Goal: Task Accomplishment & Management: Manage account settings

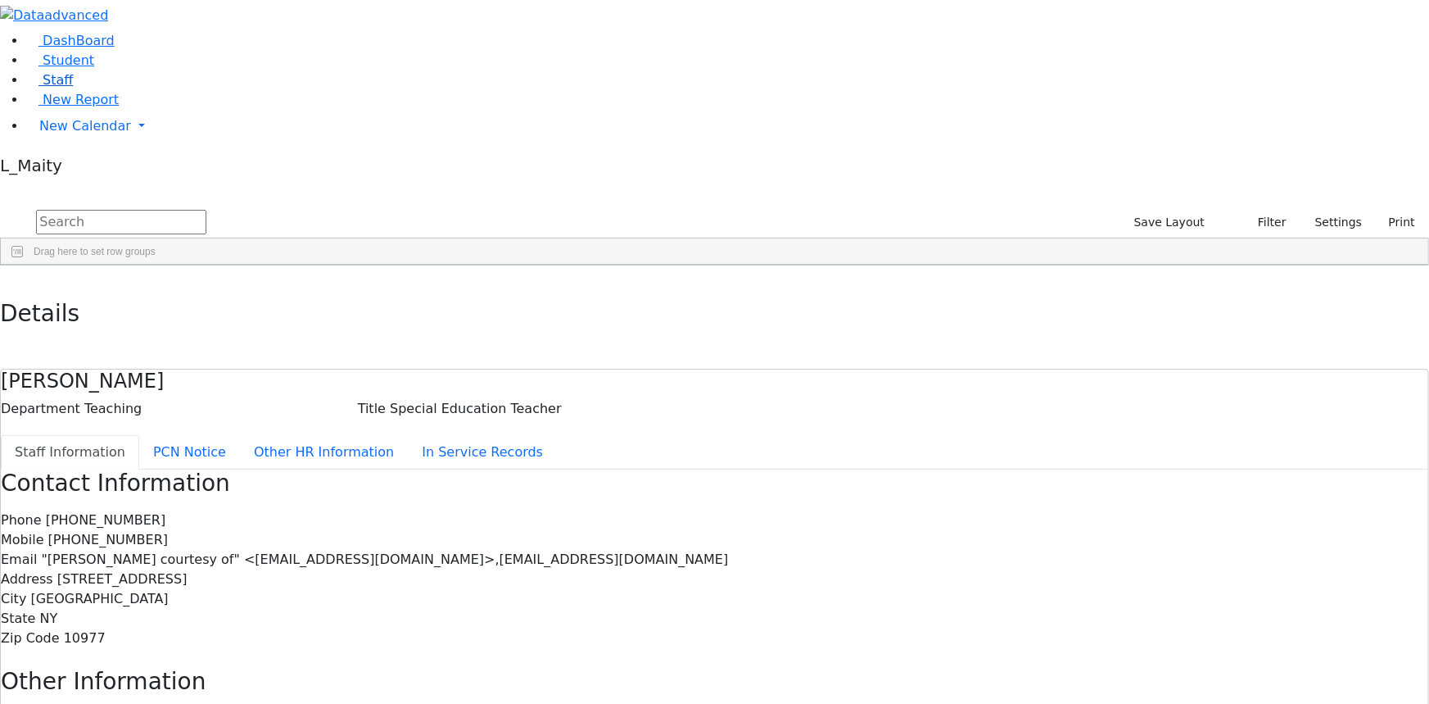
scroll to position [3425, 0]
click at [85, 68] on link "Student" at bounding box center [60, 60] width 68 height 16
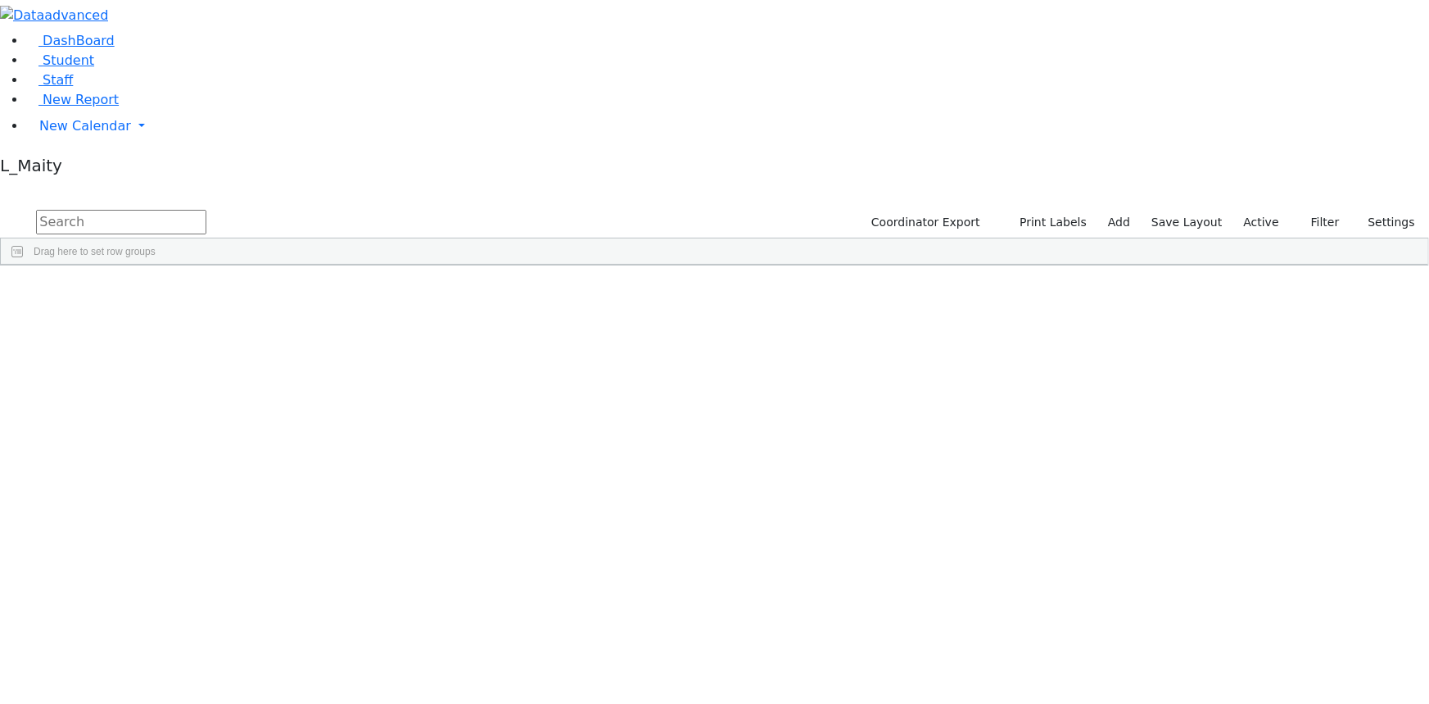
click at [206, 210] on input "text" at bounding box center [121, 222] width 170 height 25
click at [276, 291] on div "Sarah" at bounding box center [229, 302] width 93 height 22
click at [276, 313] on div "Pessy" at bounding box center [229, 324] width 93 height 22
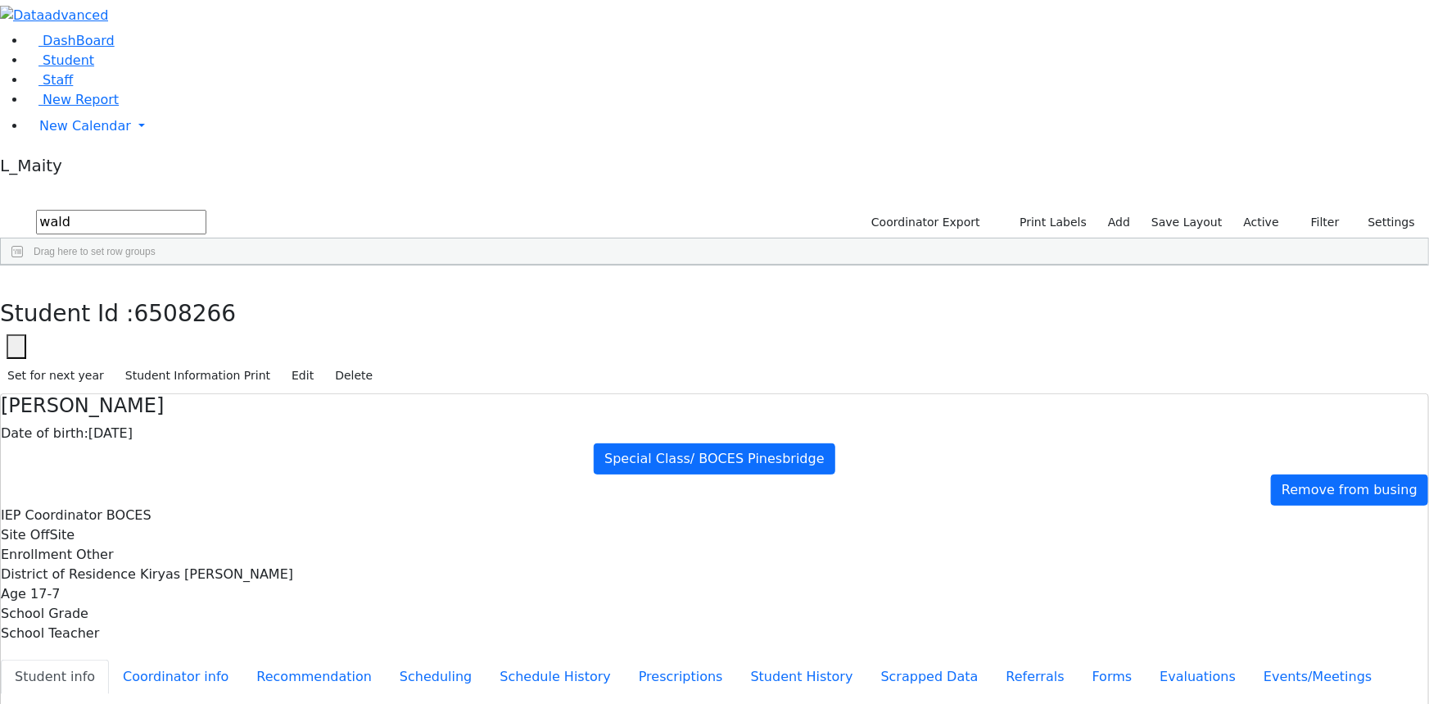
scroll to position [107, 0]
click at [7, 278] on use "button" at bounding box center [7, 278] width 0 height 0
click at [206, 210] on input "wald" at bounding box center [121, 222] width 170 height 25
type input "perl"
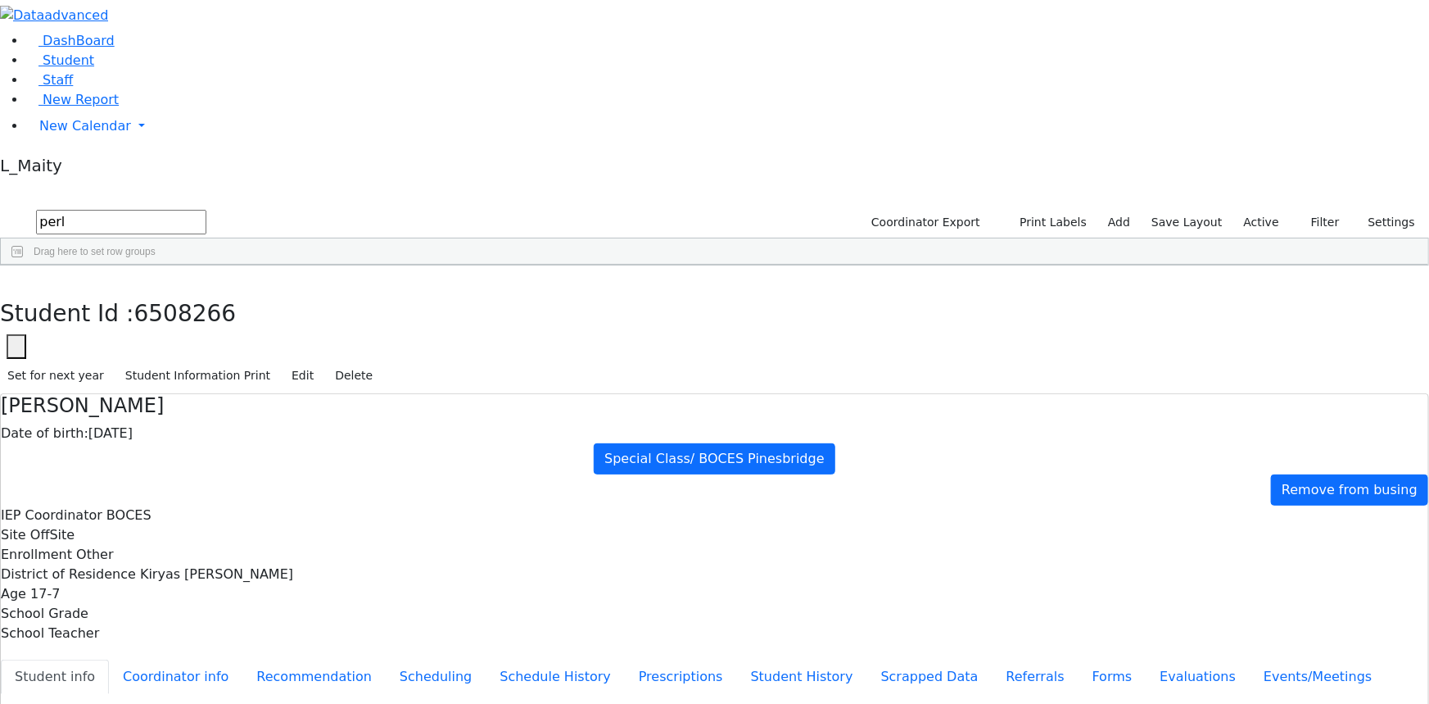
click at [276, 423] on div "Yida L. S." at bounding box center [229, 434] width 93 height 22
click at [395, 659] on button "Scheduling" at bounding box center [436, 676] width 100 height 34
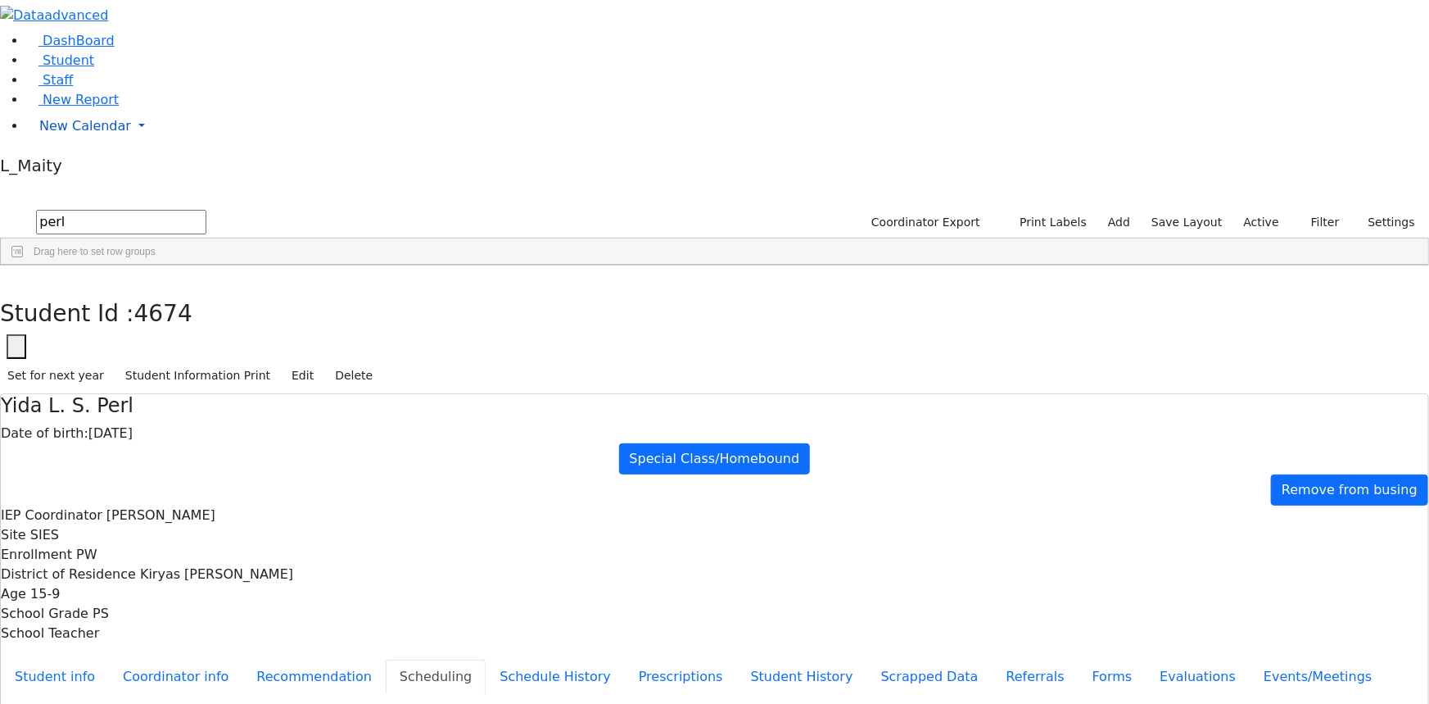
click at [69, 134] on span "New Calendar" at bounding box center [85, 126] width 92 height 16
click at [79, 166] on span "Calendar" at bounding box center [64, 159] width 59 height 16
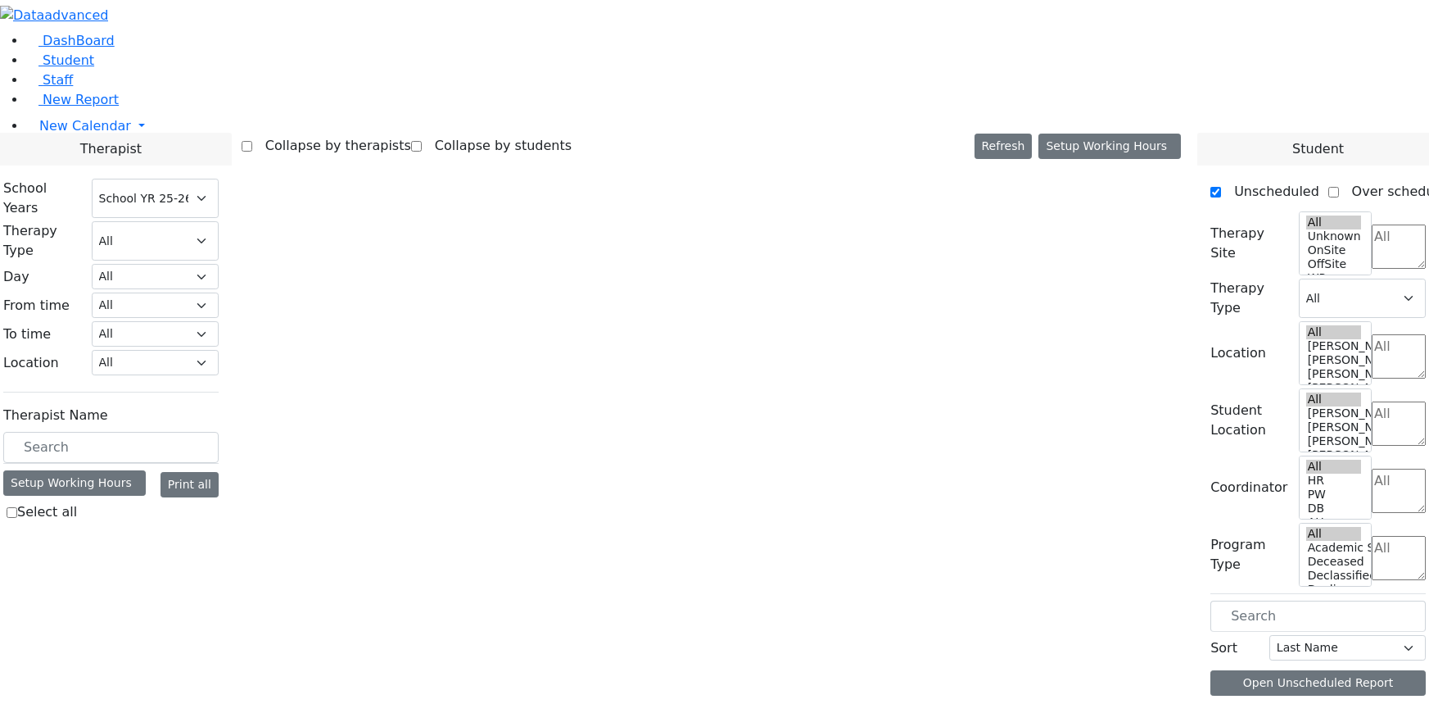
select select "212"
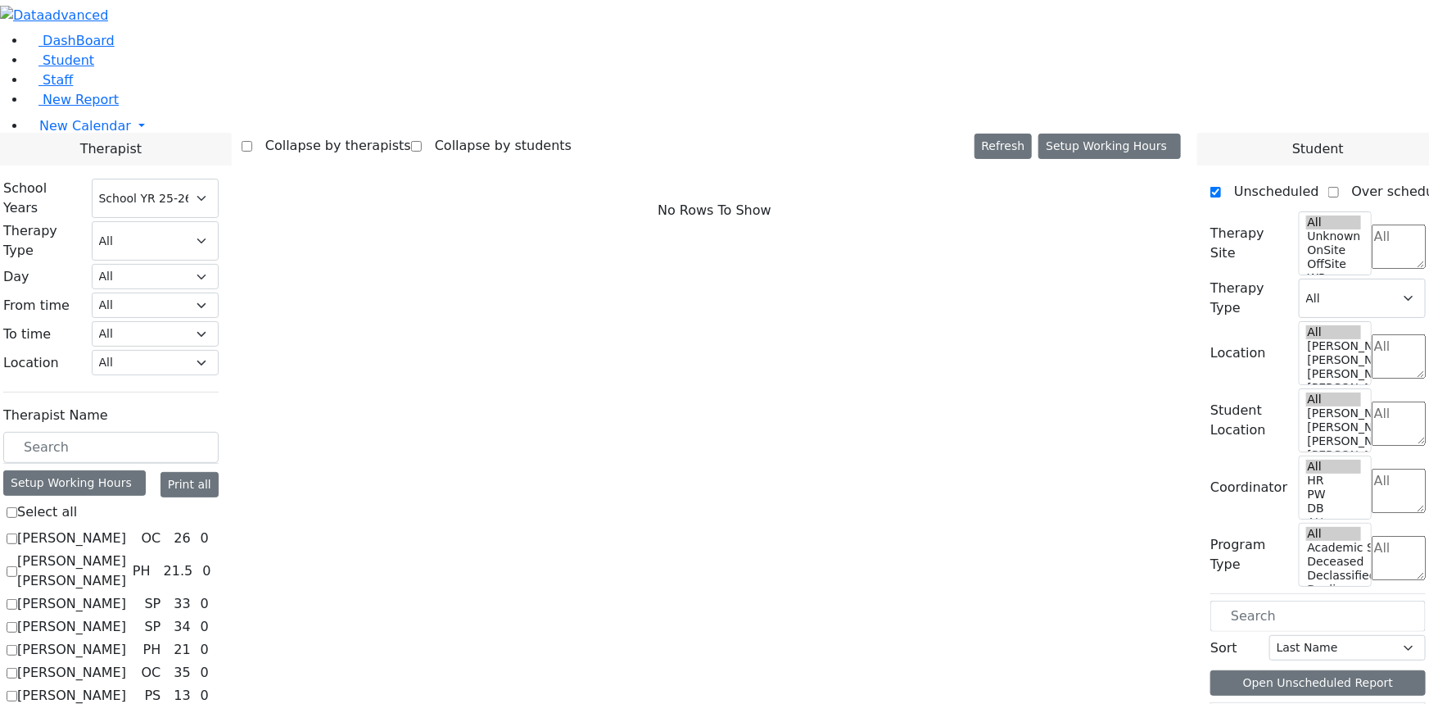
scroll to position [148, 0]
checkbox input "true"
select select "3"
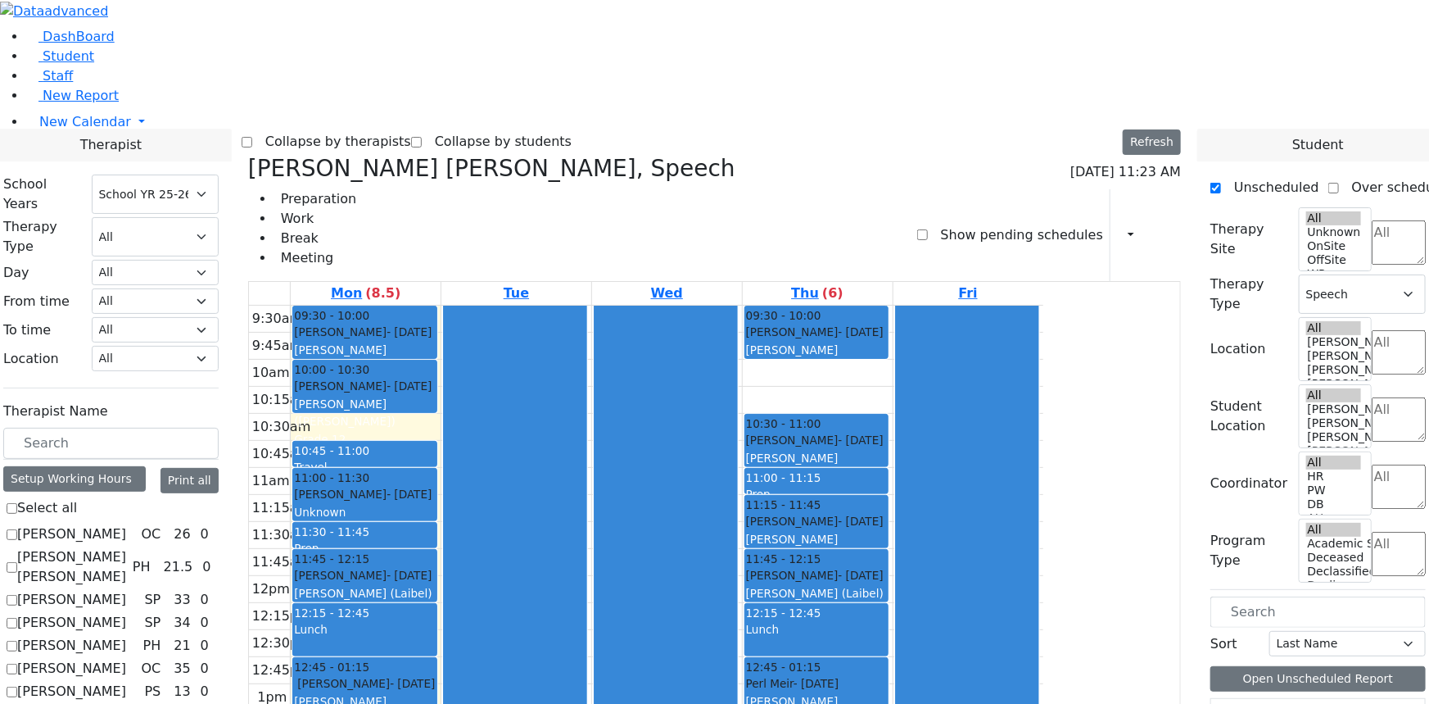
scroll to position [0, 0]
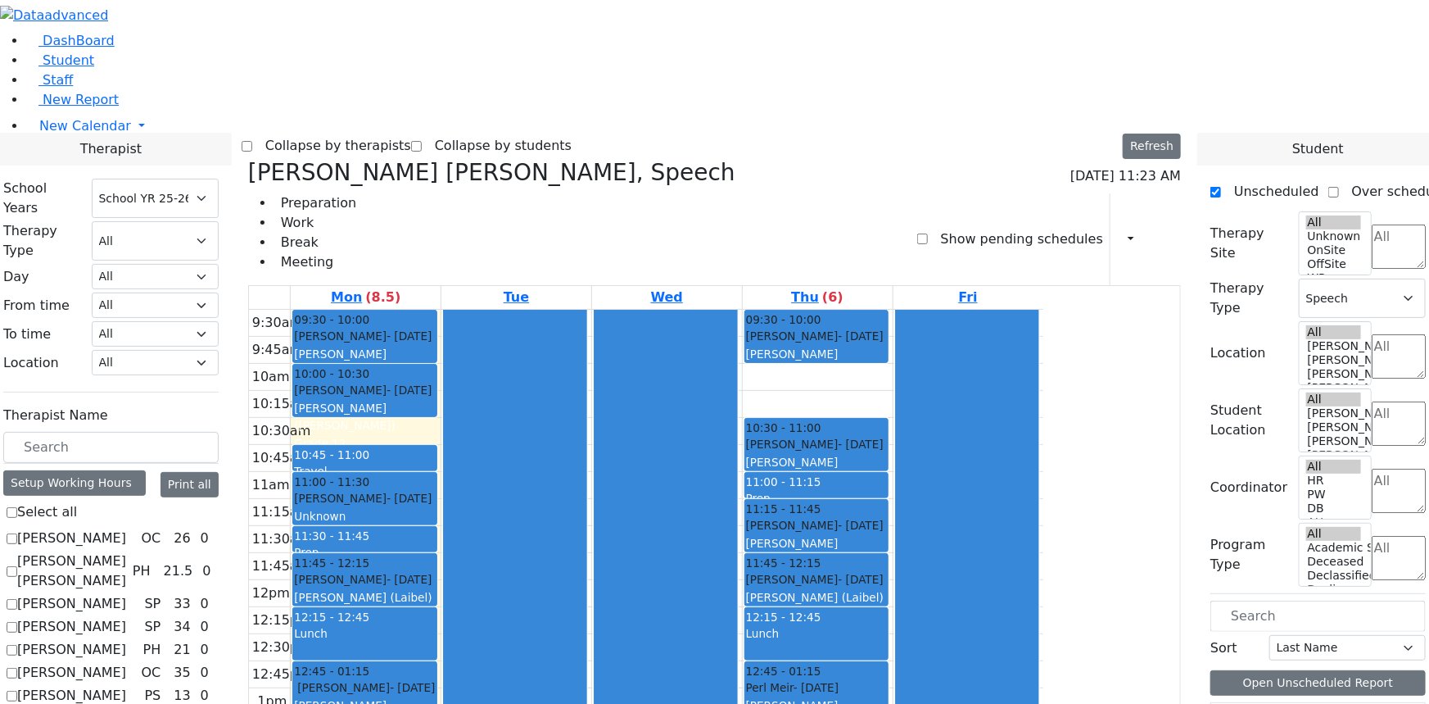
checkbox input "false"
select select
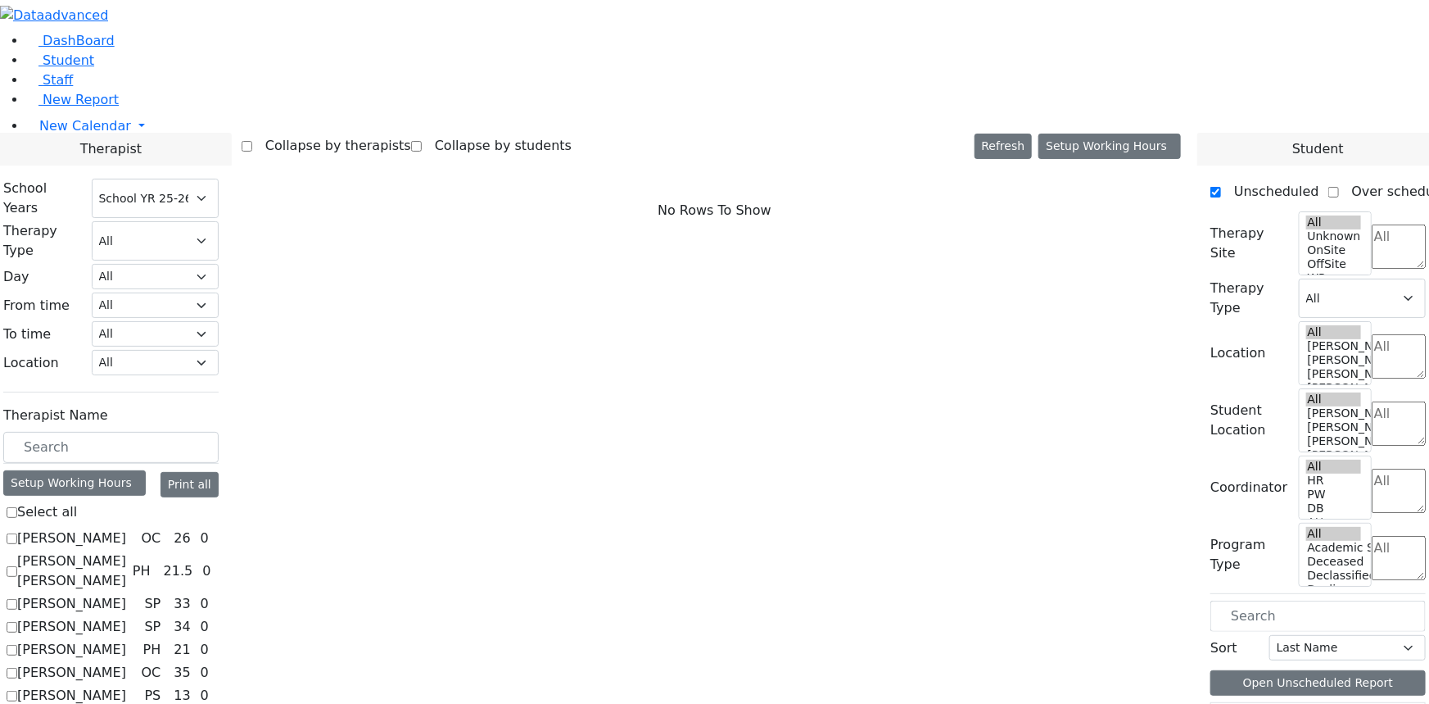
checkbox input "true"
select select "3"
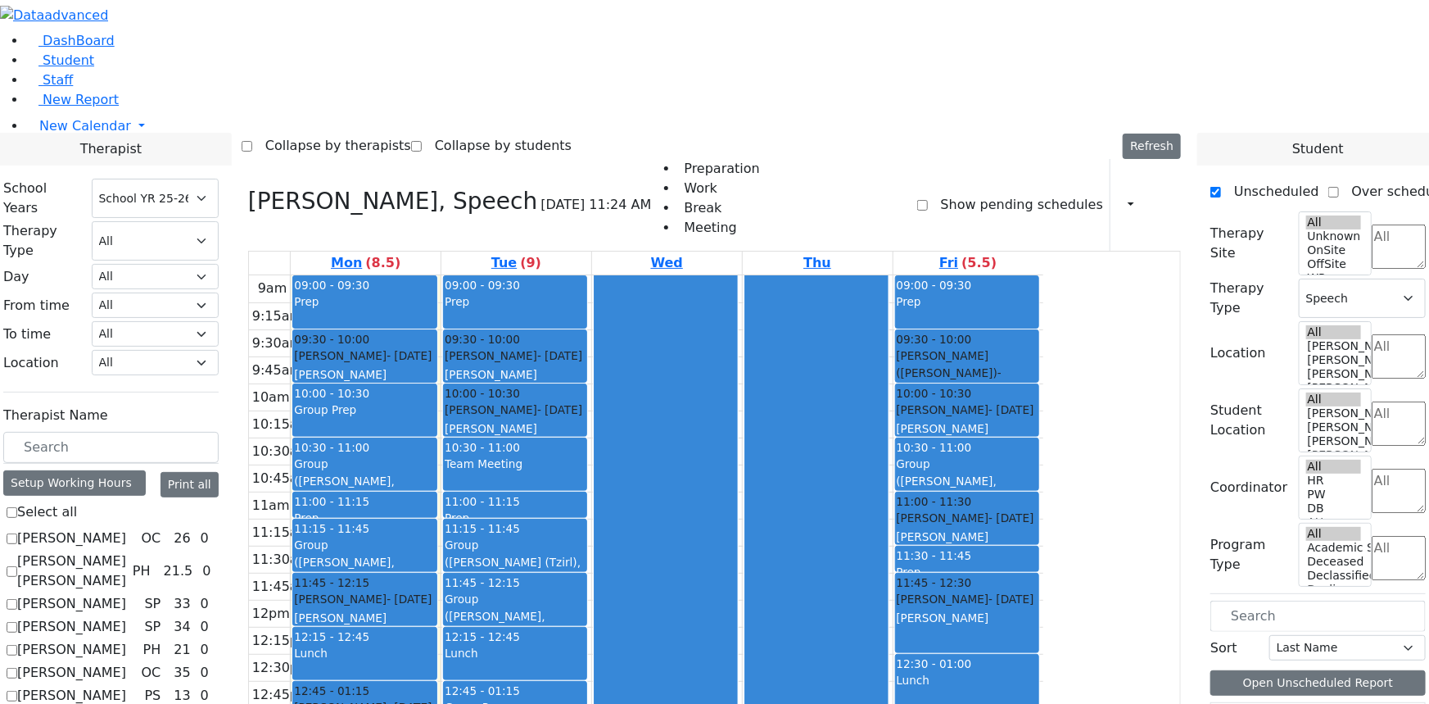
checkbox input "false"
select select
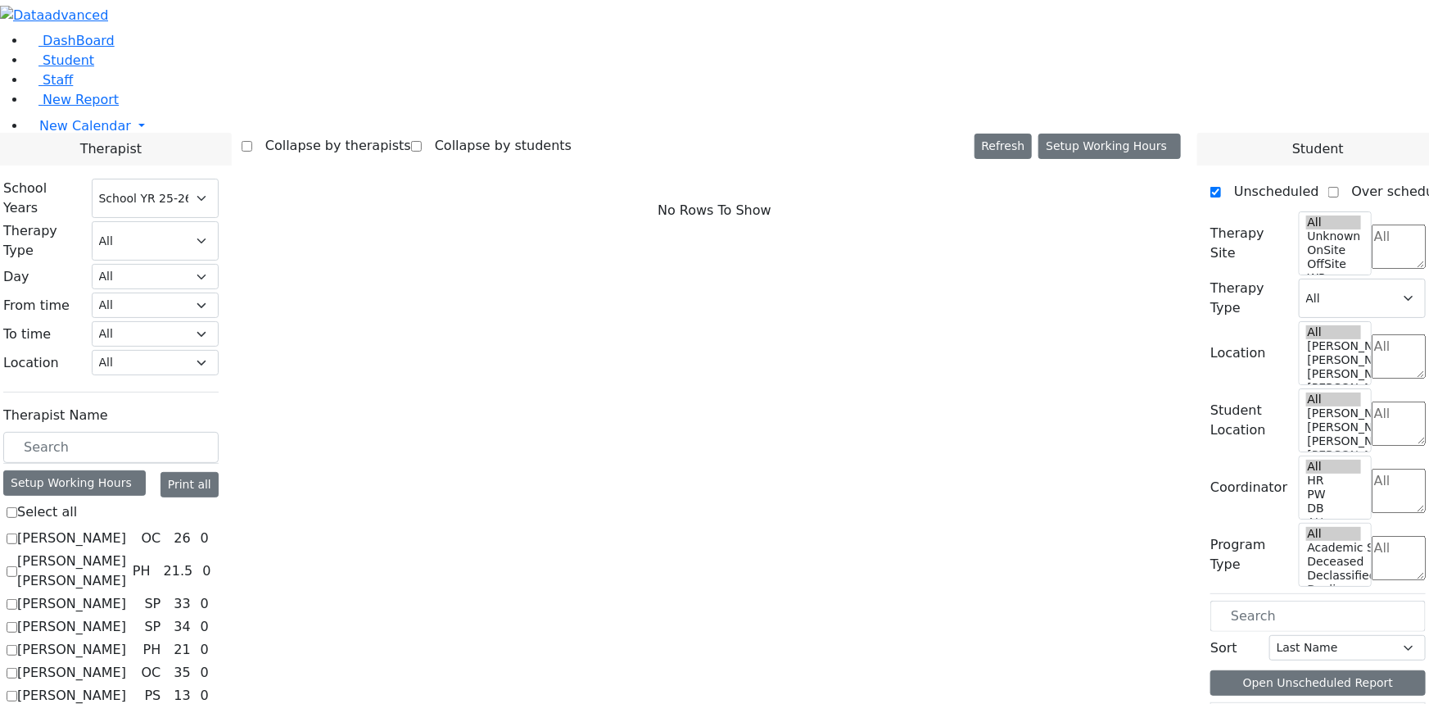
scroll to position [446, 0]
checkbox input "true"
select select "3"
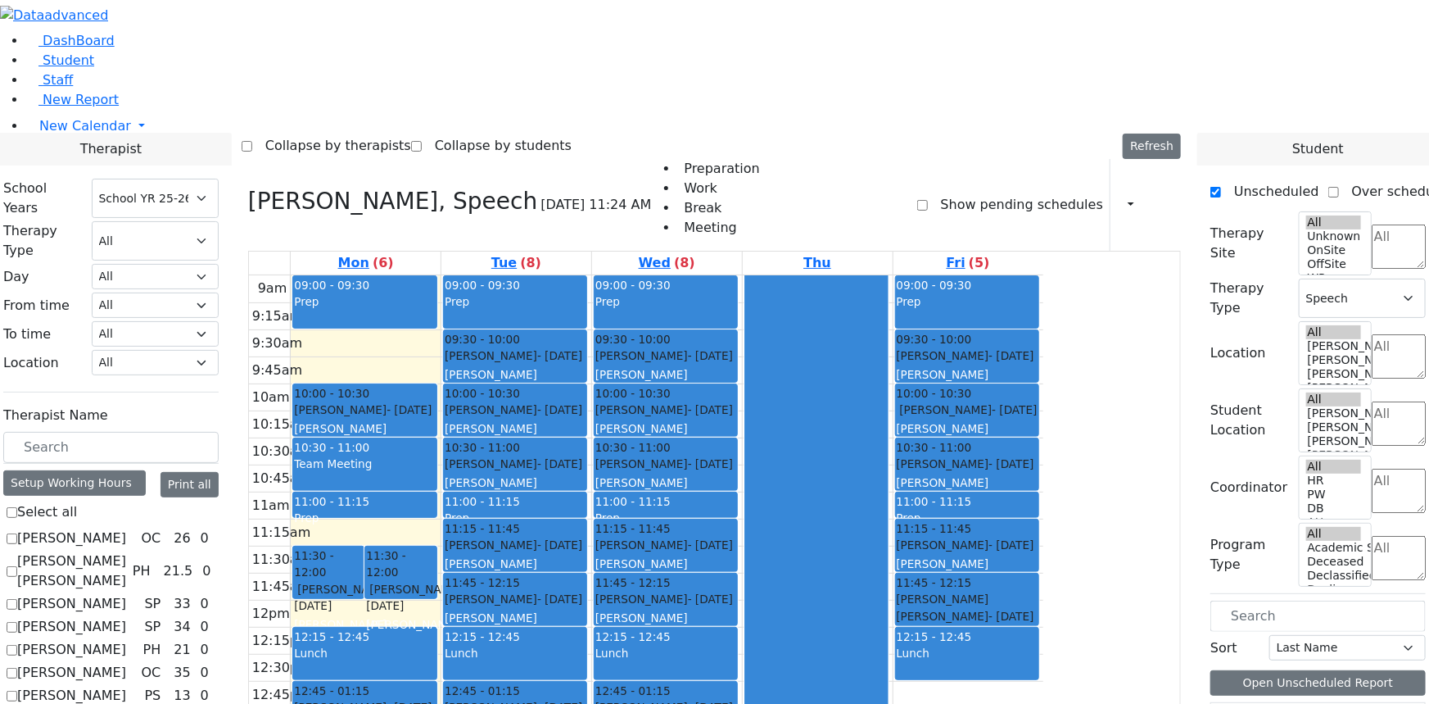
checkbox input "false"
select select
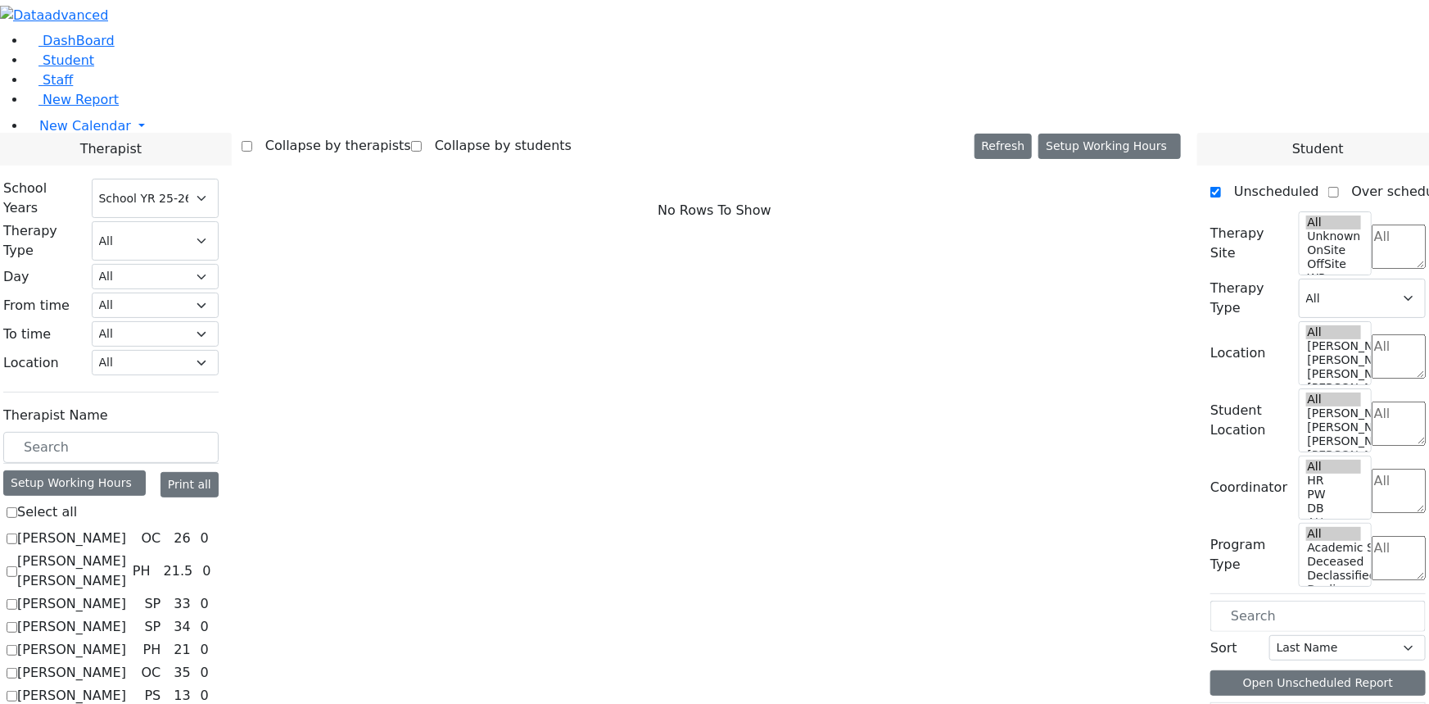
scroll to position [670, 0]
checkbox input "true"
select select "3"
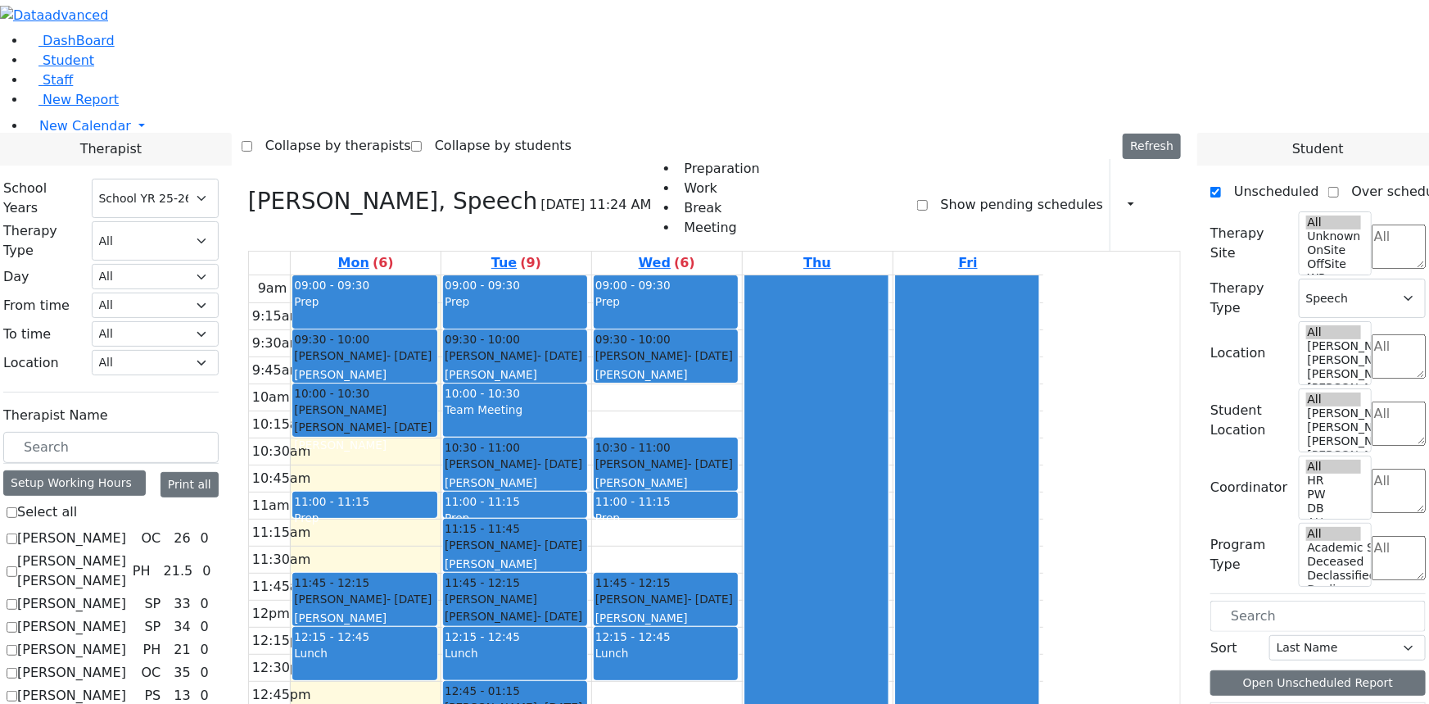
checkbox input "false"
select select
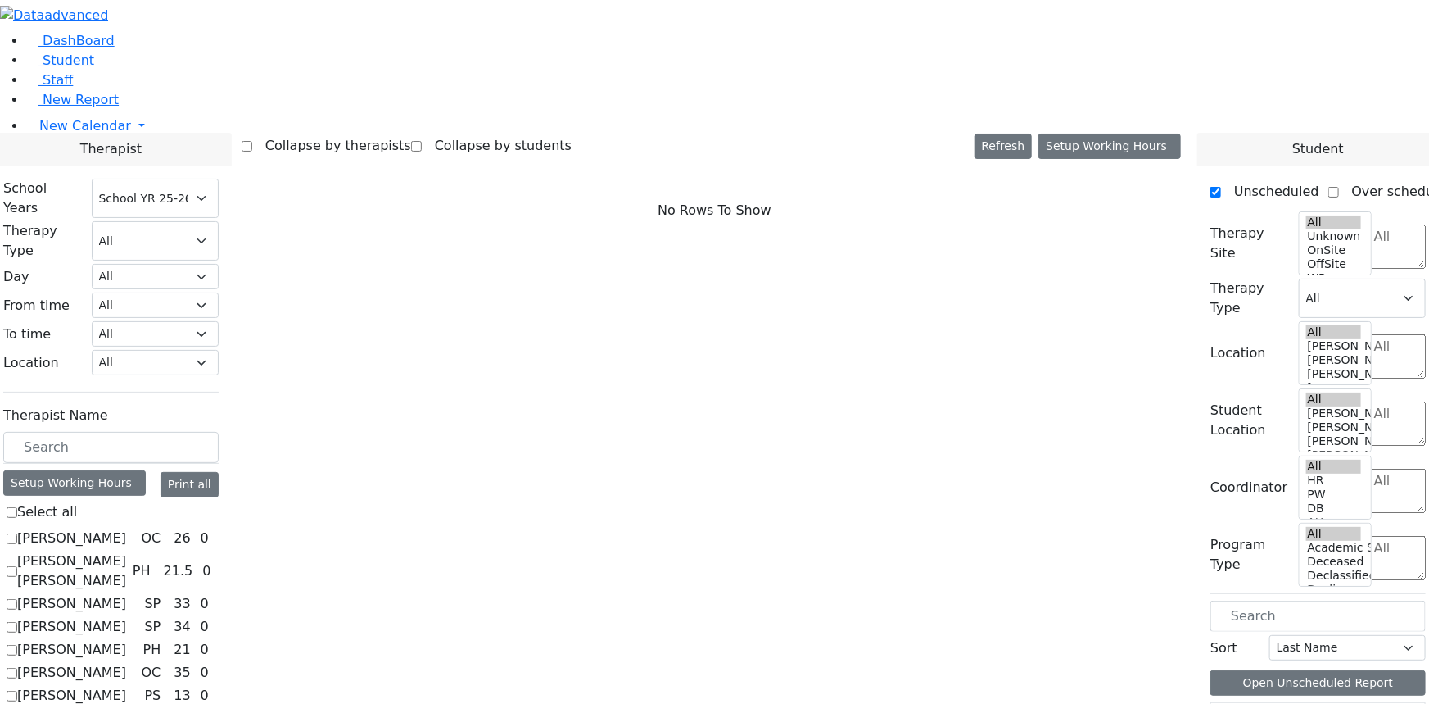
checkbox input "true"
select select "3"
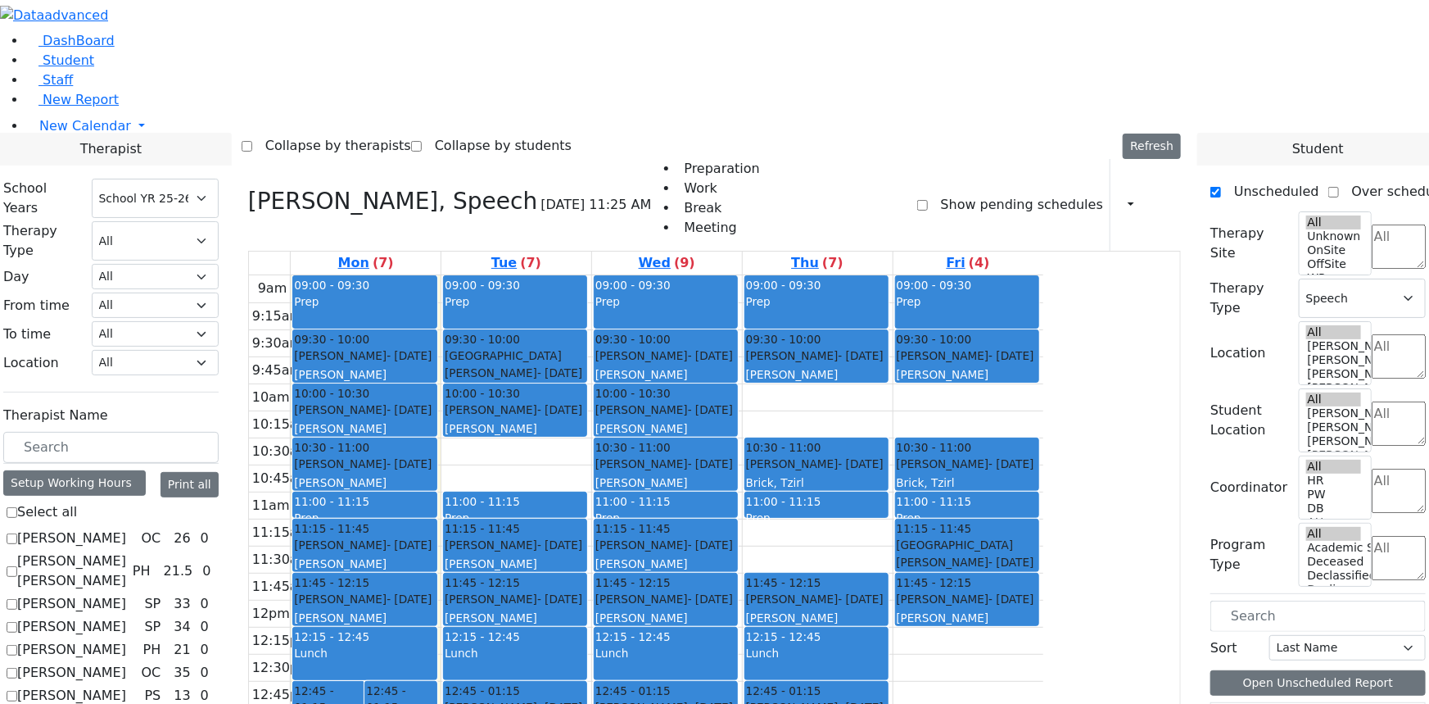
checkbox input "false"
select select
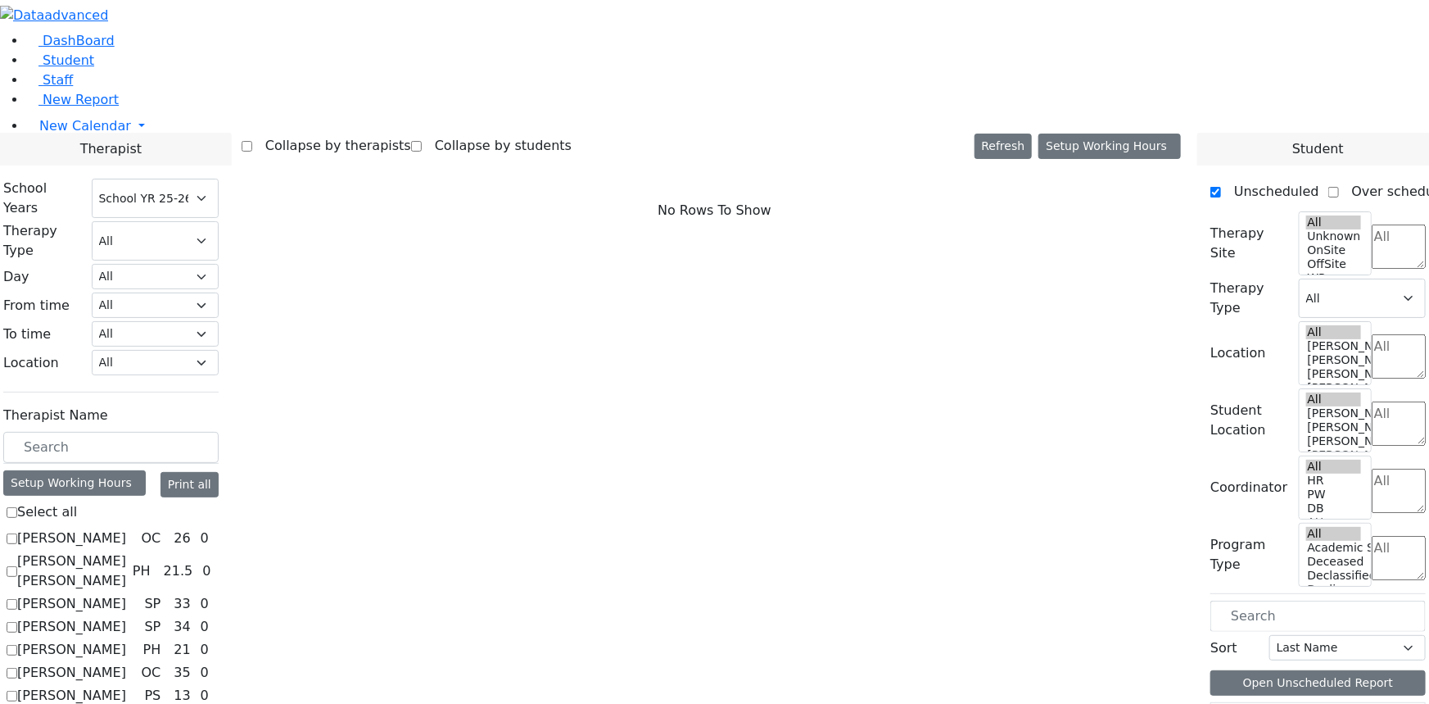
scroll to position [819, 0]
checkbox input "true"
select select "3"
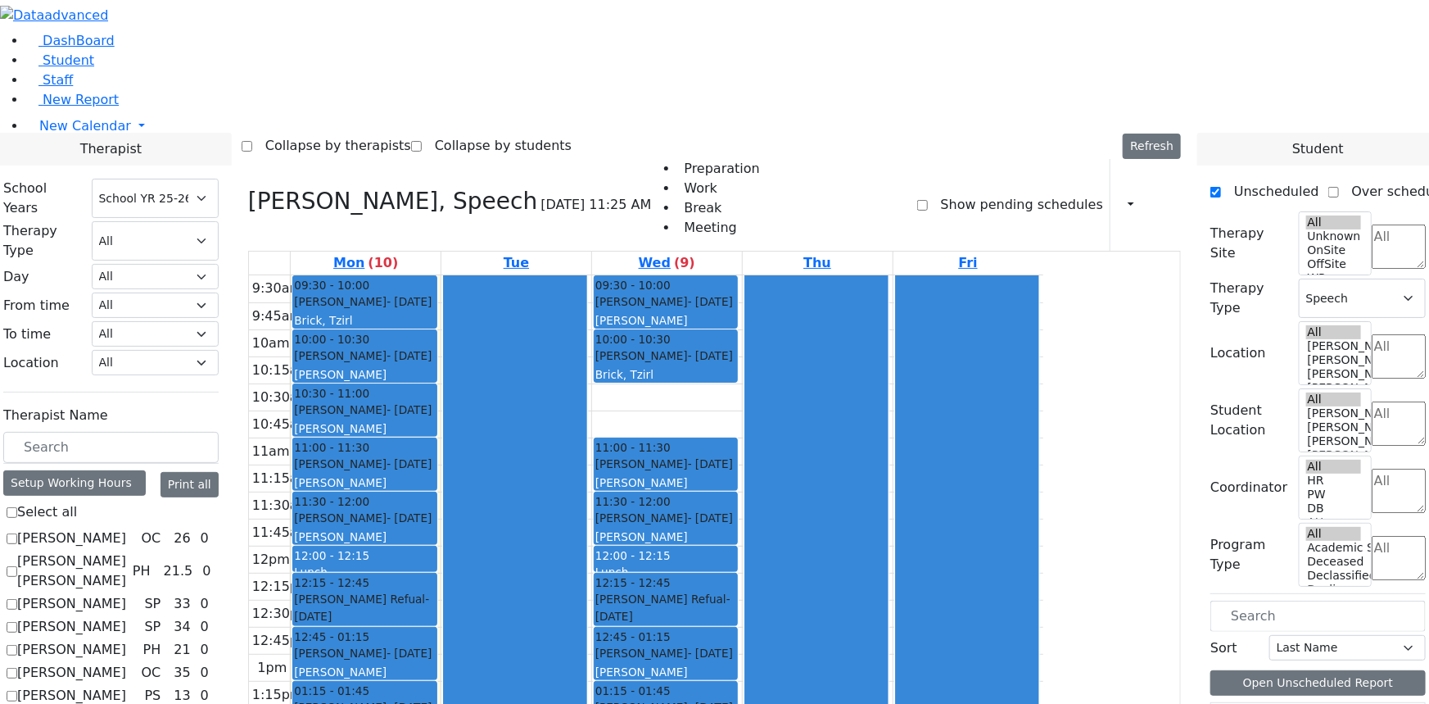
checkbox input "false"
select select
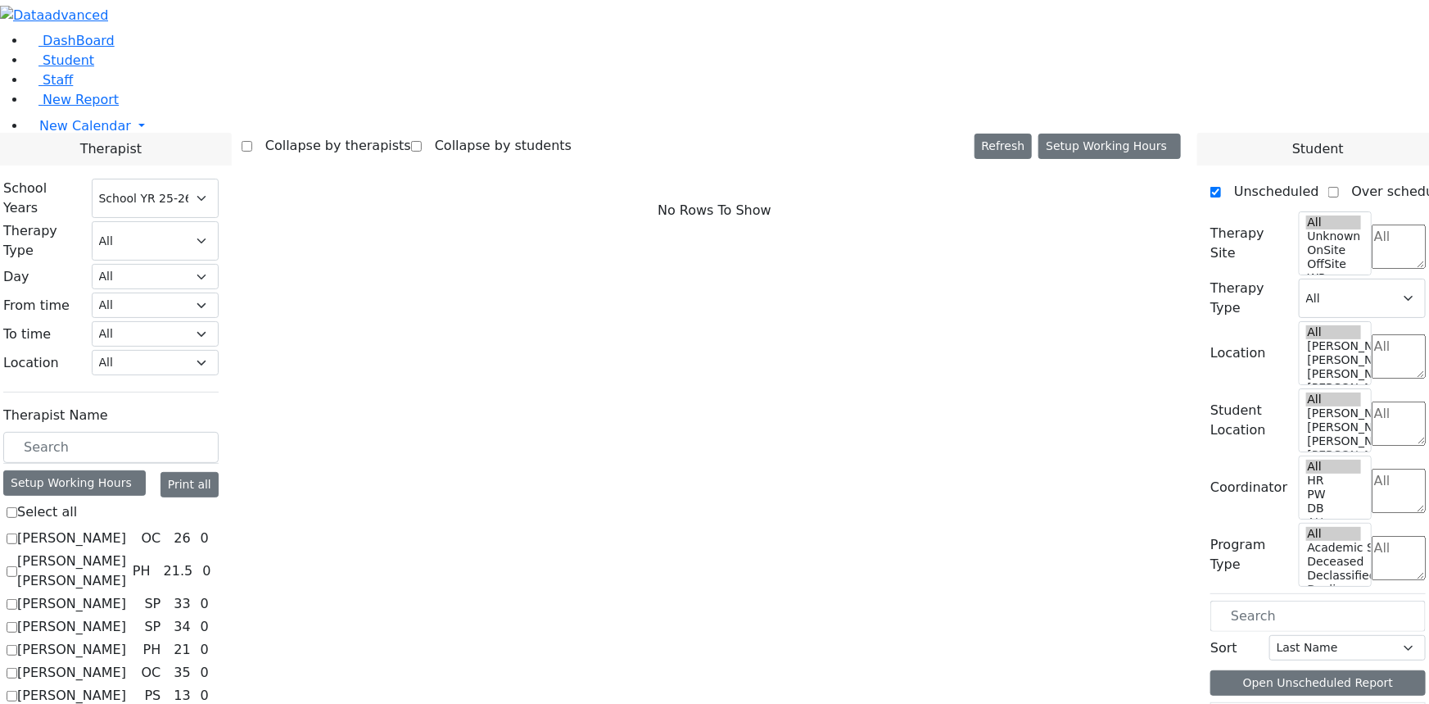
checkbox input "true"
select select "3"
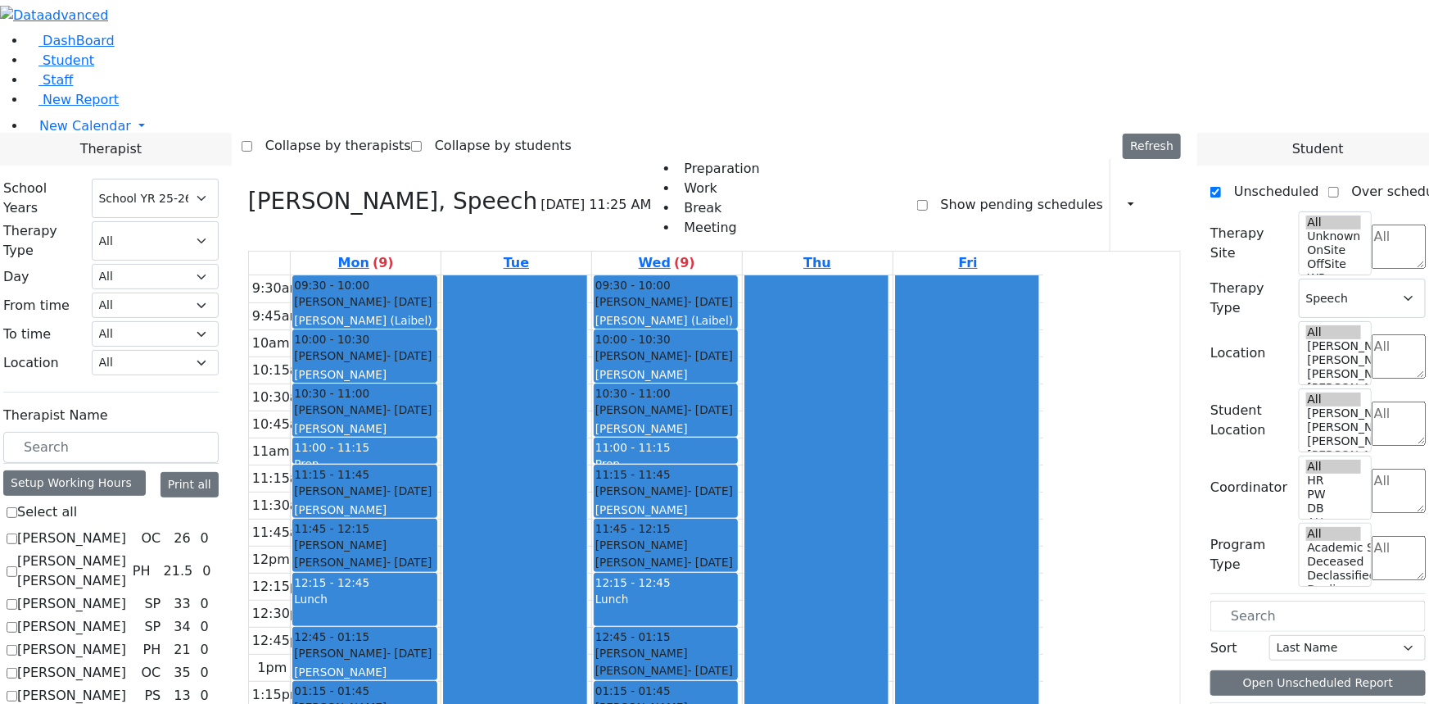
scroll to position [967, 0]
checkbox input "false"
select select
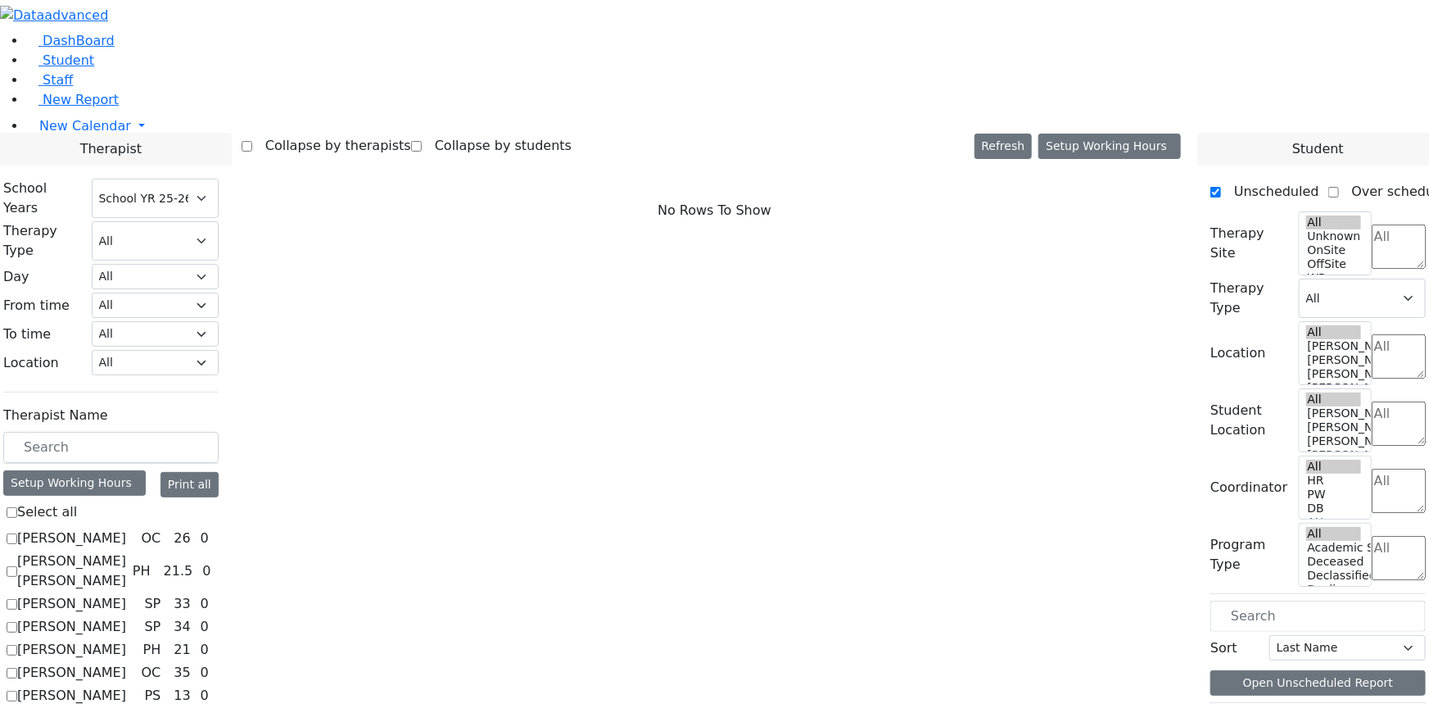
checkbox input "true"
select select "3"
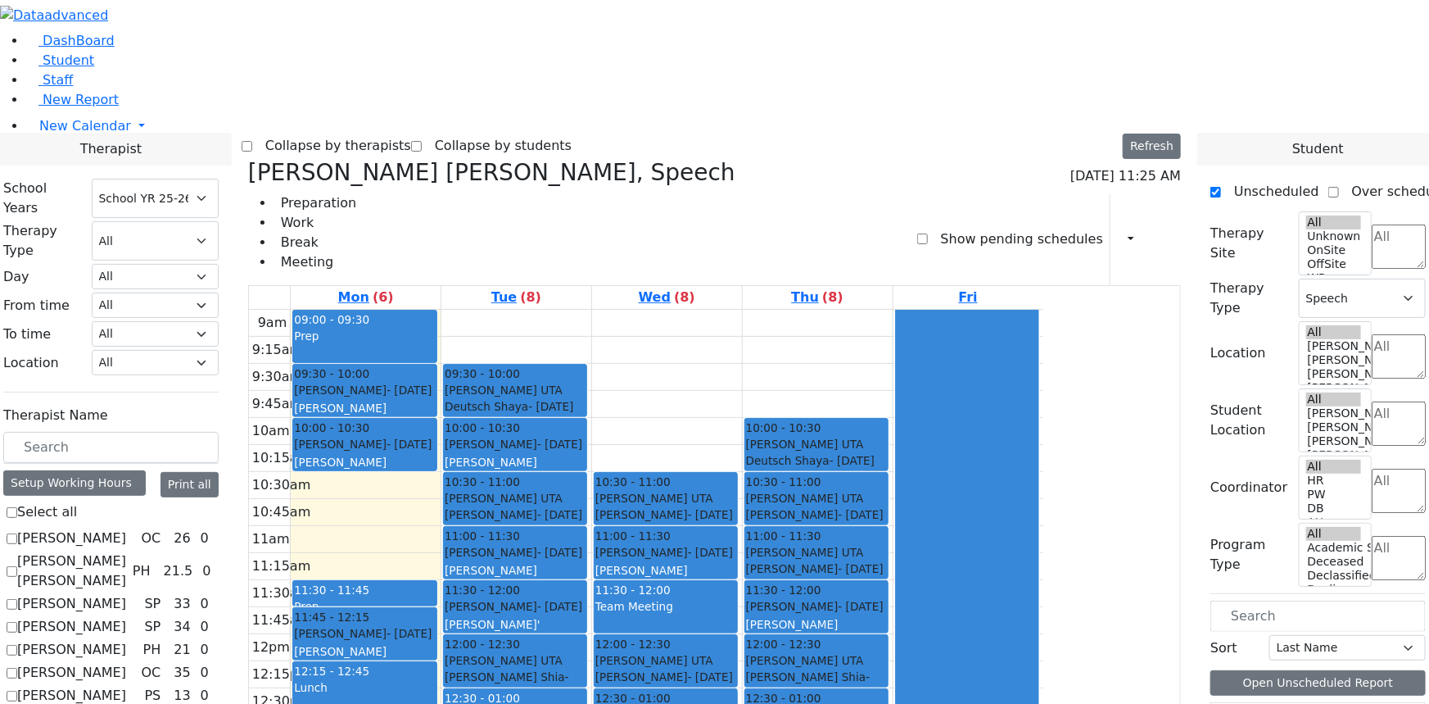
checkbox input "false"
select select
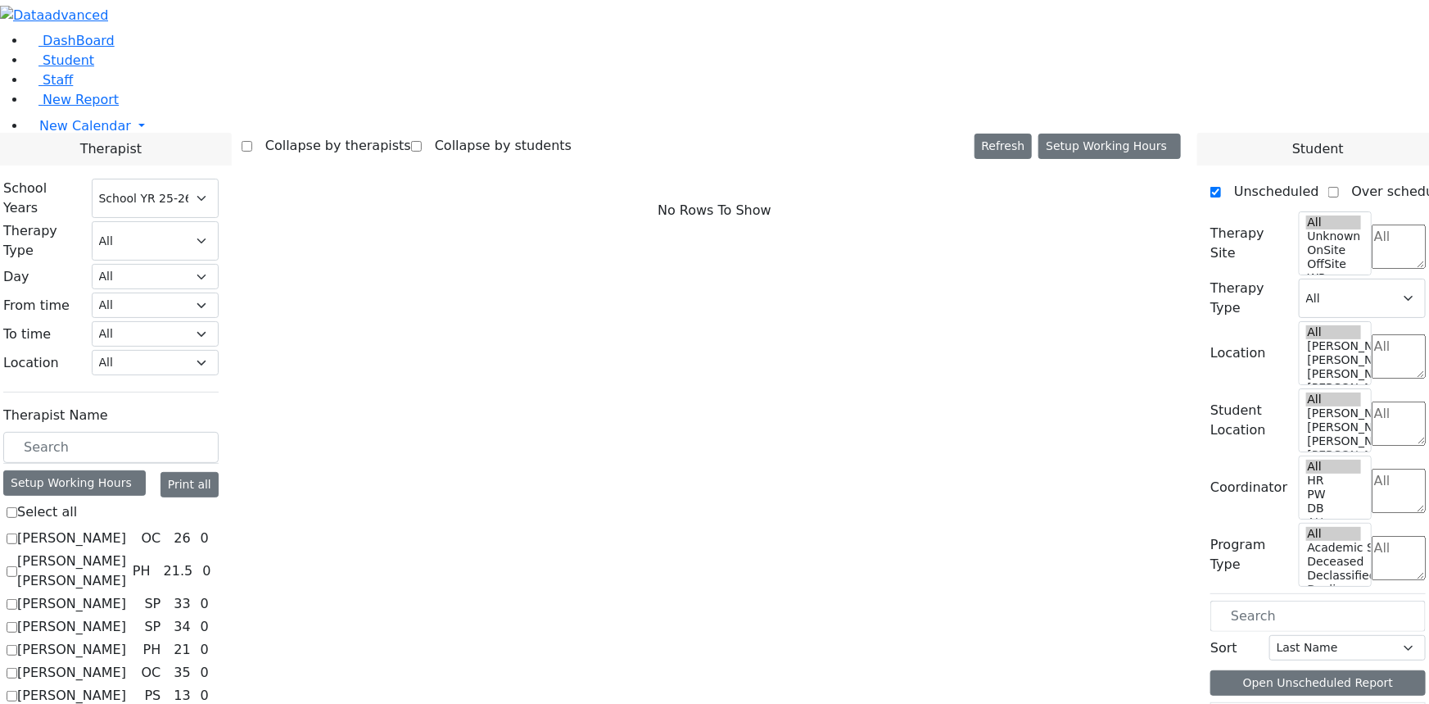
scroll to position [1265, 0]
checkbox input "true"
select select "3"
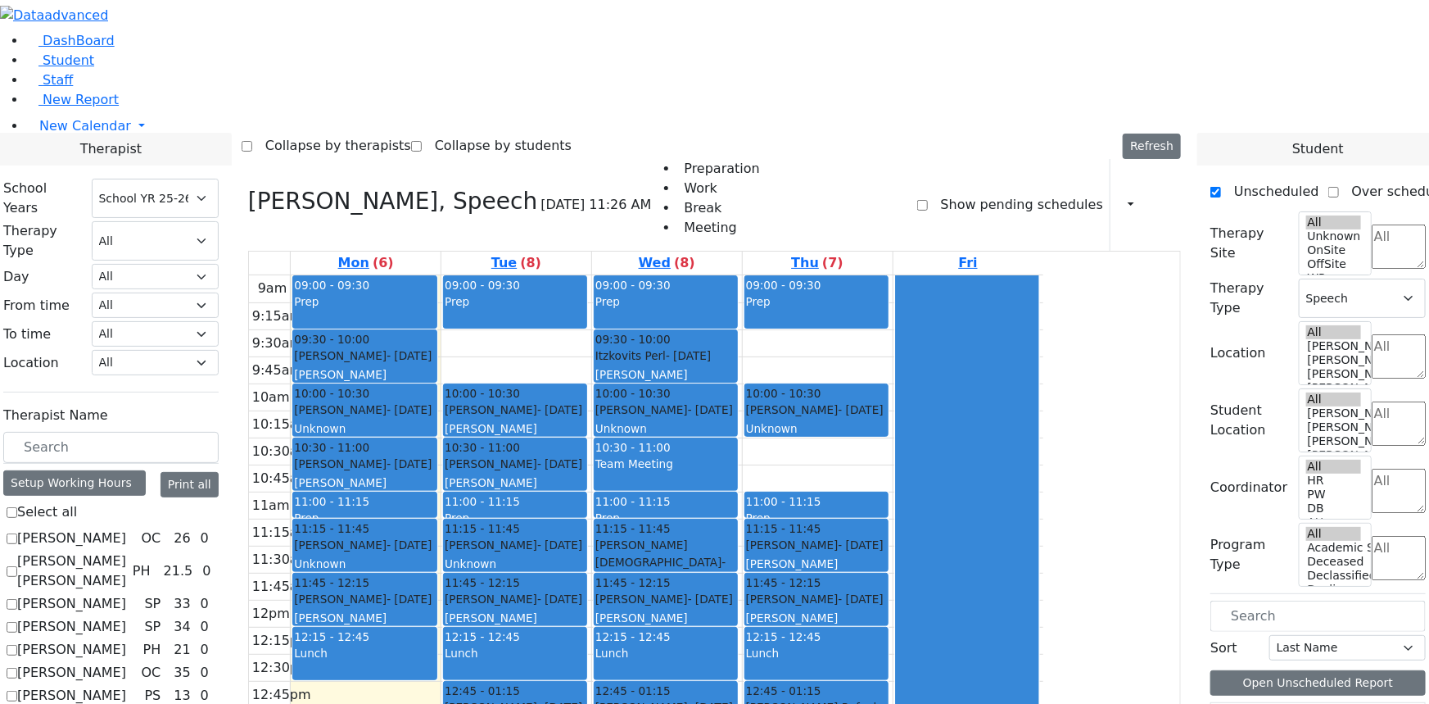
checkbox input "false"
select select
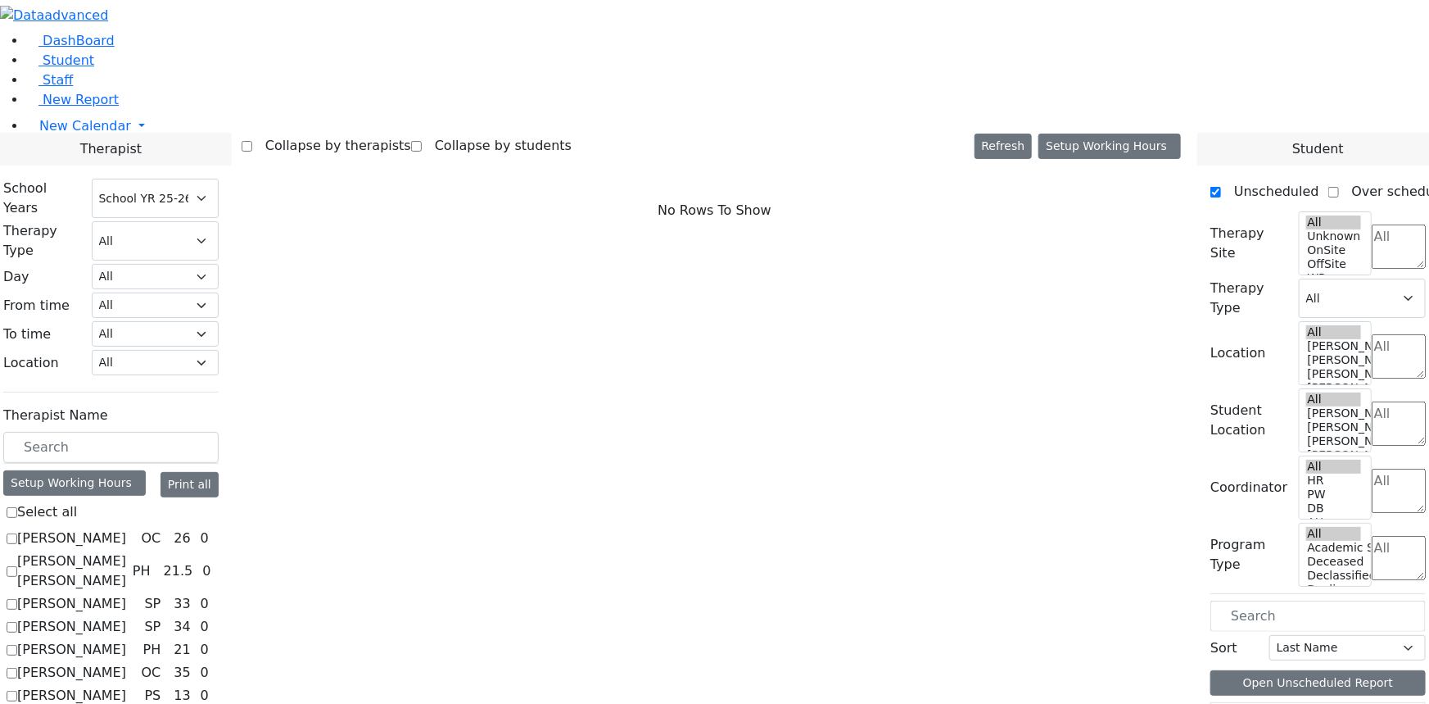
scroll to position [1638, 0]
checkbox input "true"
select select "3"
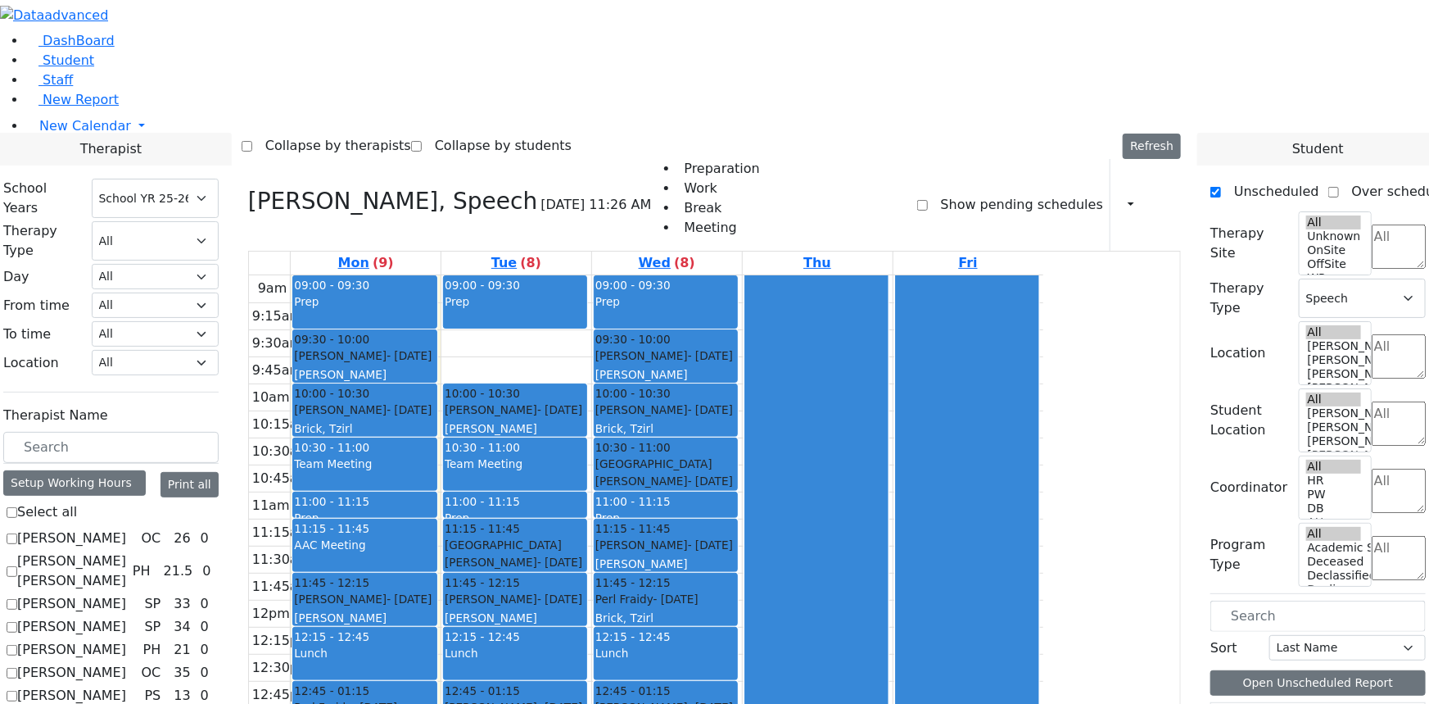
checkbox input "false"
select select
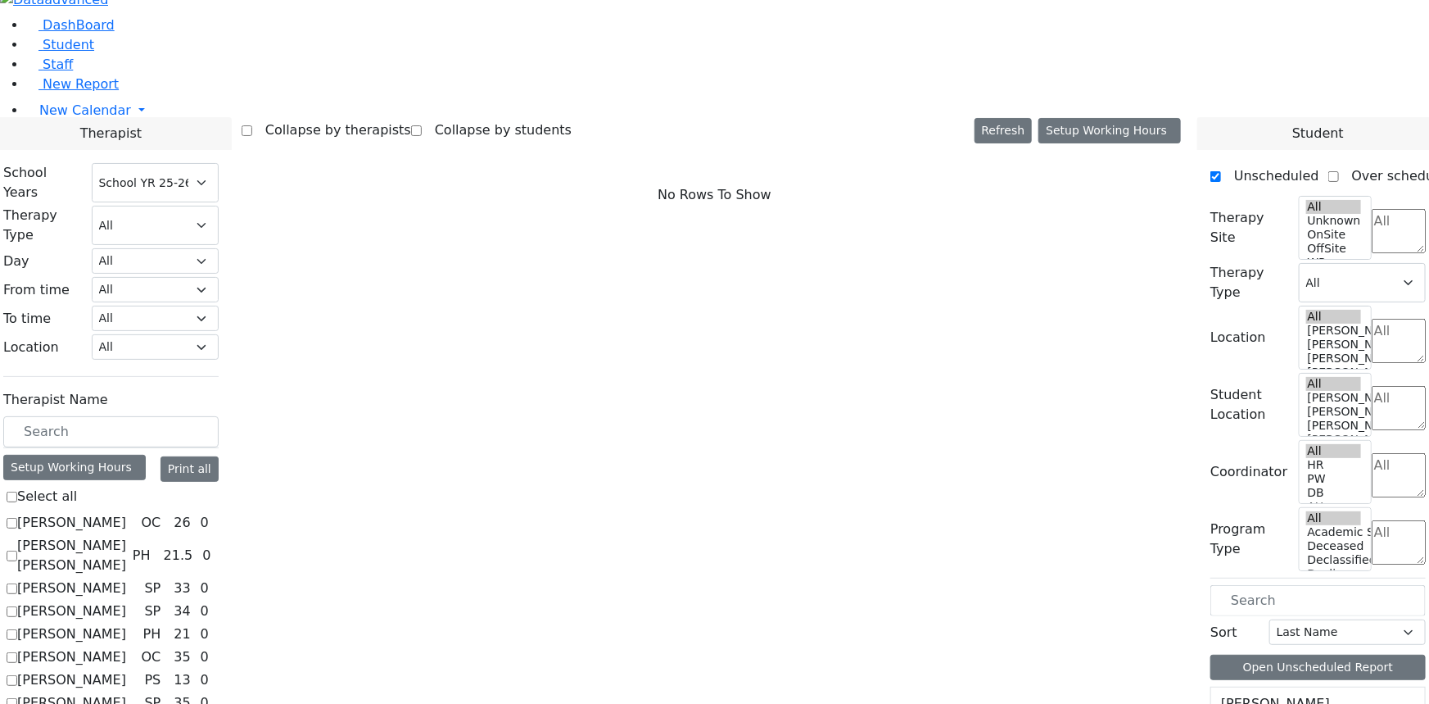
scroll to position [20, 0]
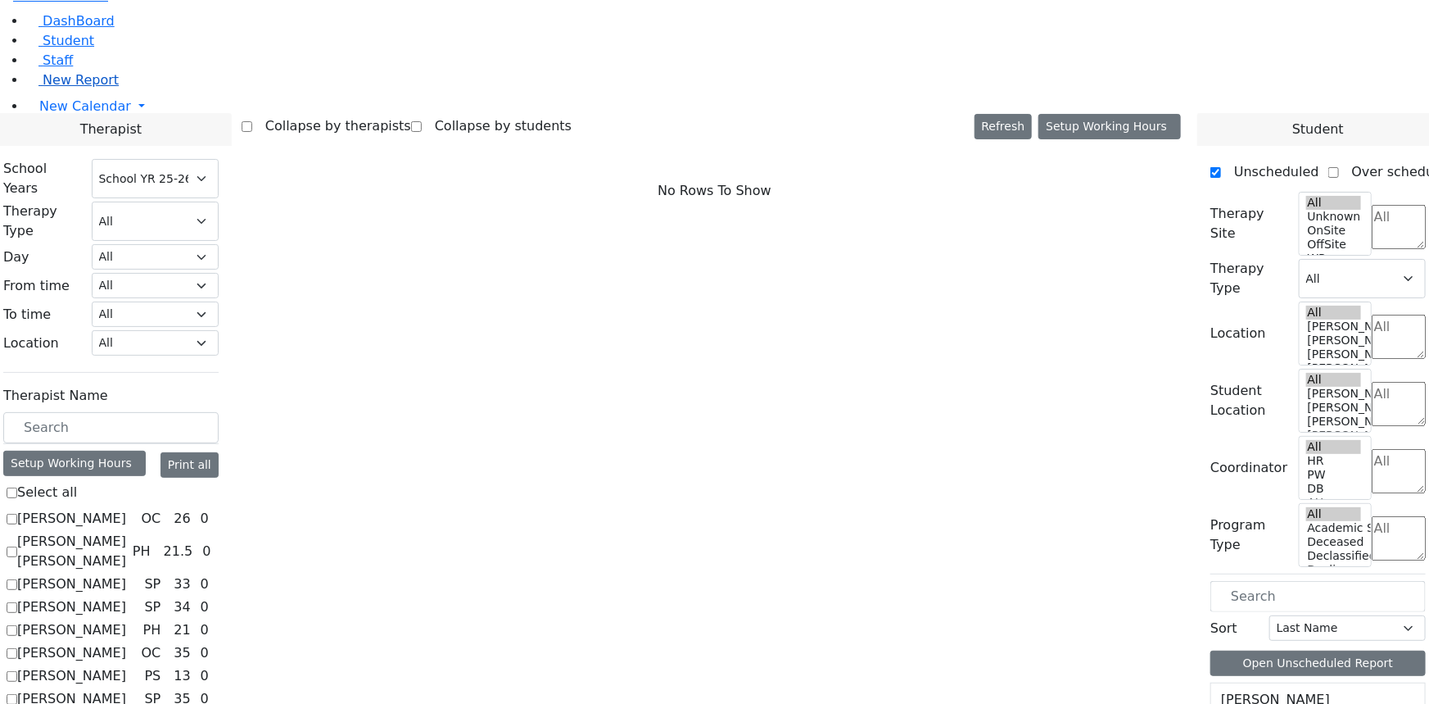
click at [74, 88] on span "New Report" at bounding box center [81, 80] width 76 height 16
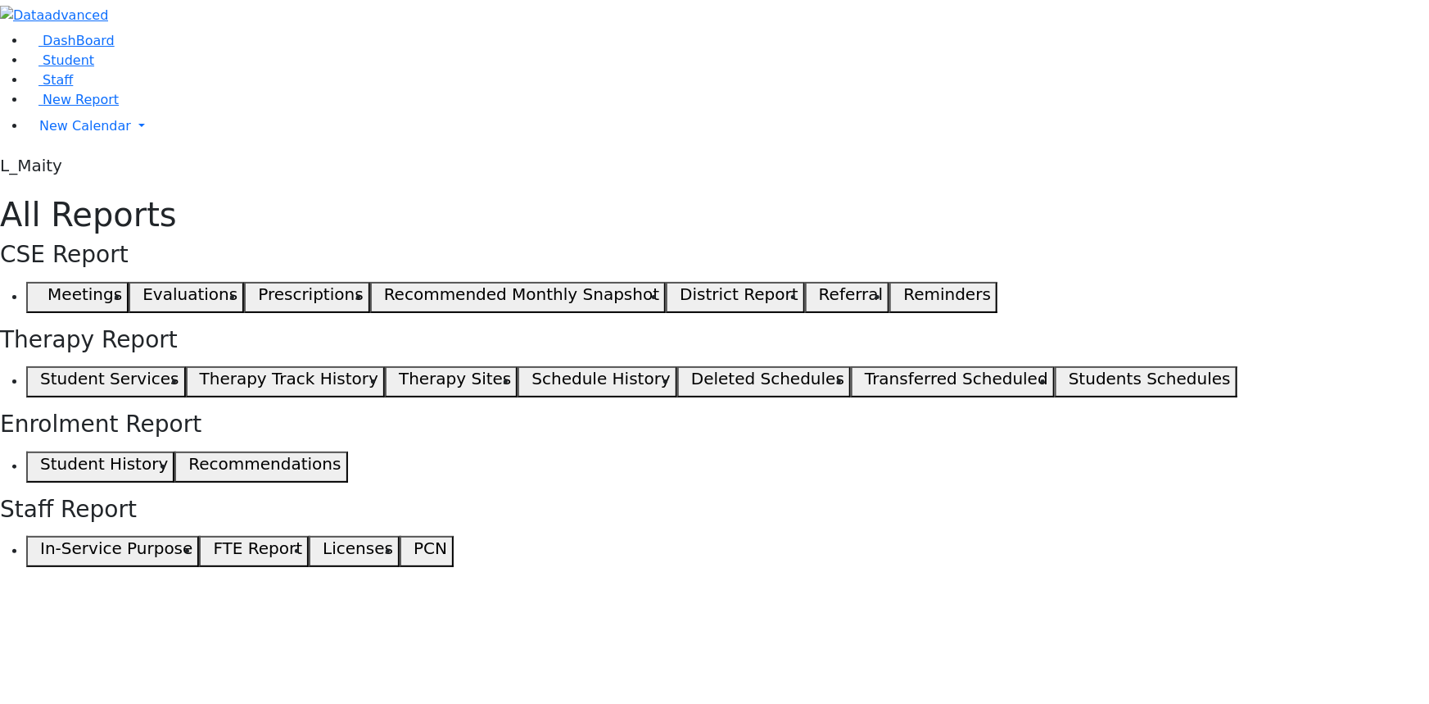
click at [1069, 369] on h5 "Students Schedules" at bounding box center [1150, 379] width 162 height 20
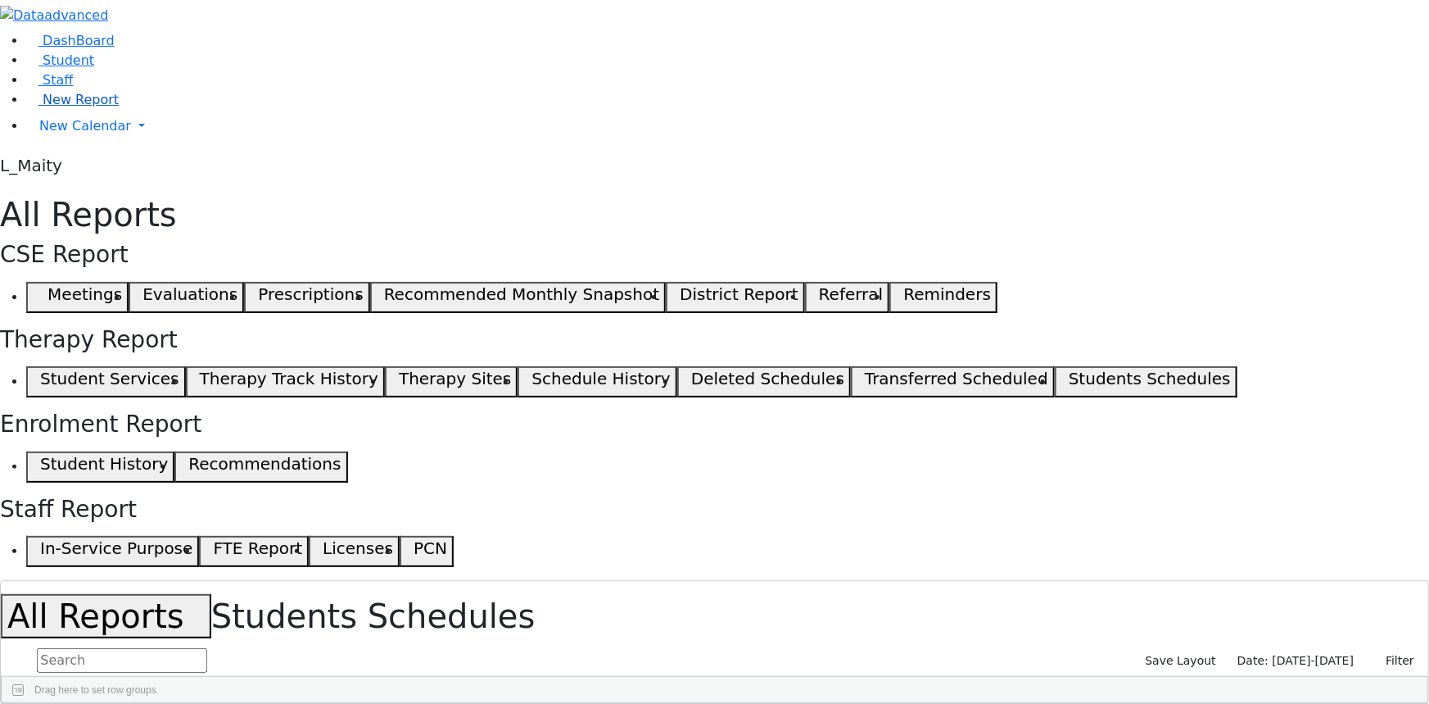
click at [98, 107] on link "New Report" at bounding box center [72, 100] width 93 height 16
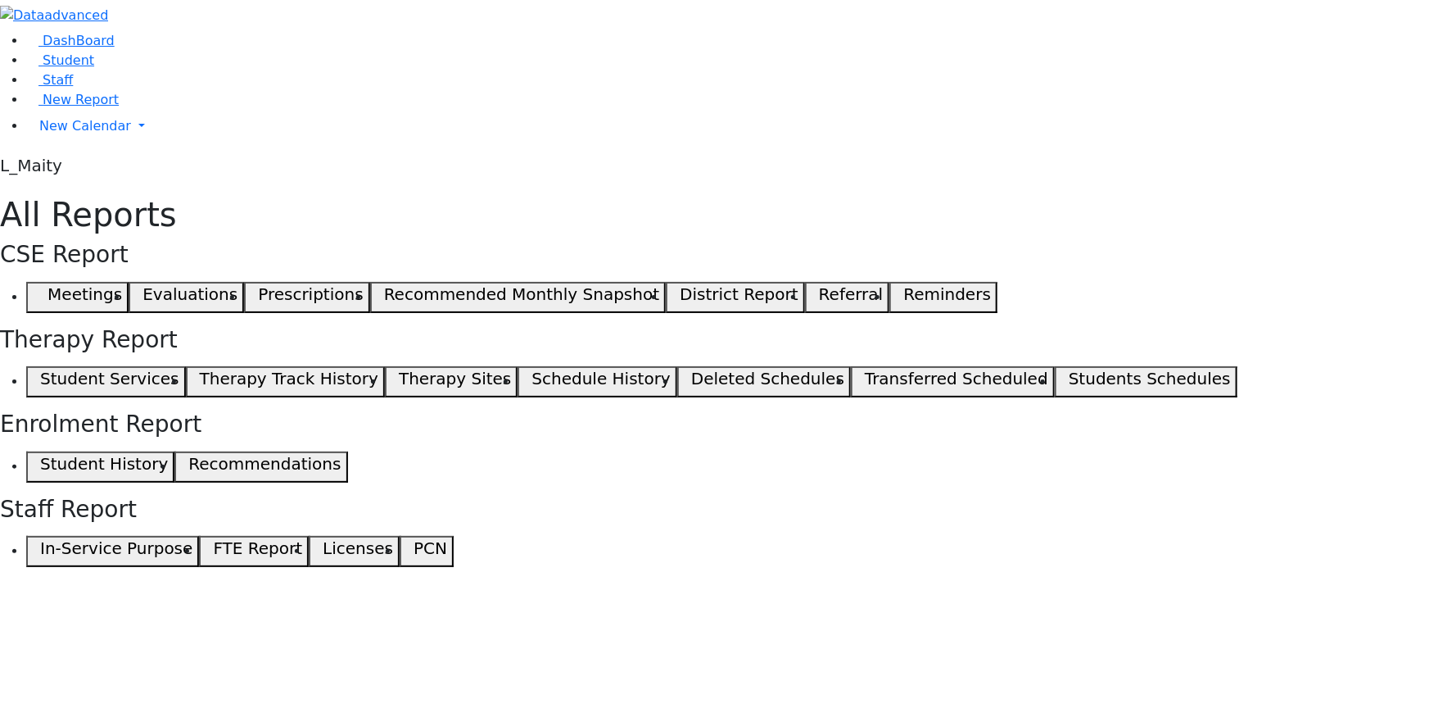
click at [1055, 377] on button "Students Schedules" at bounding box center [1146, 381] width 183 height 31
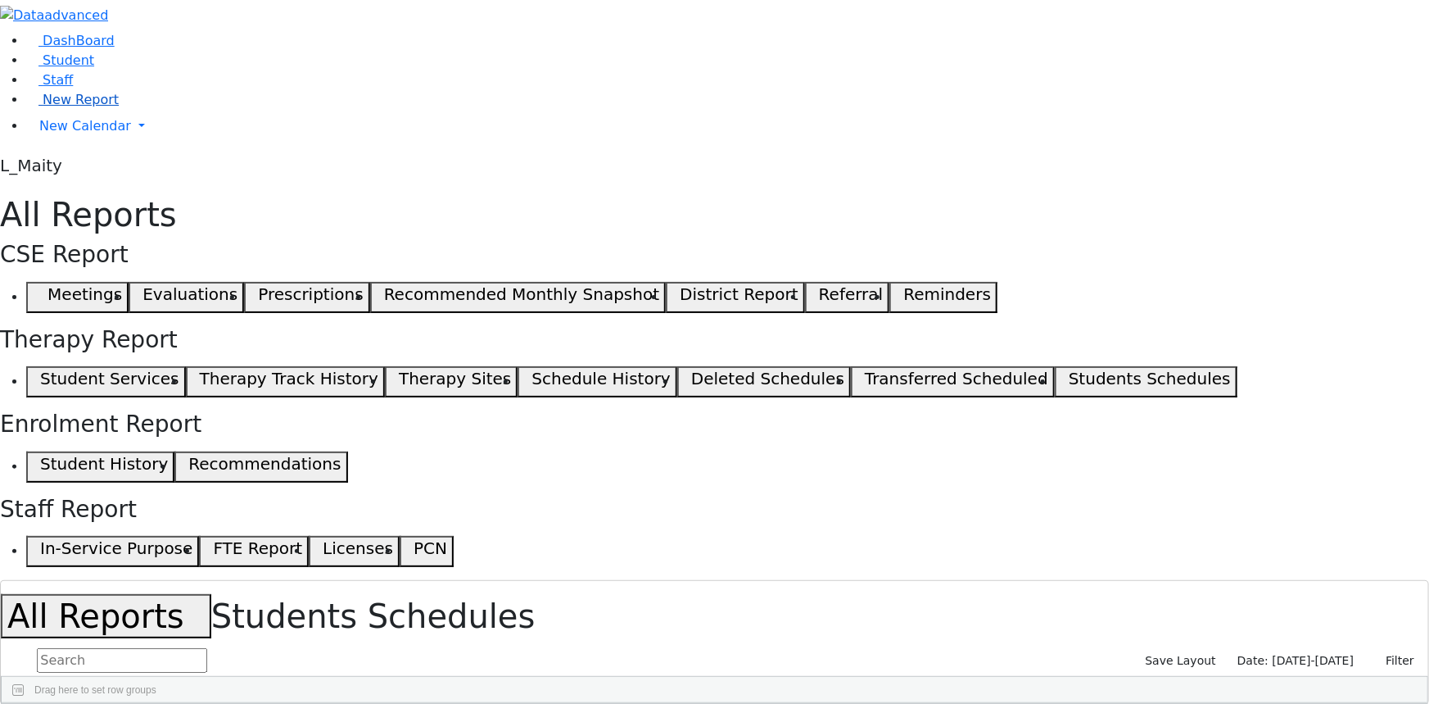
click at [84, 107] on span "New Report" at bounding box center [81, 100] width 76 height 16
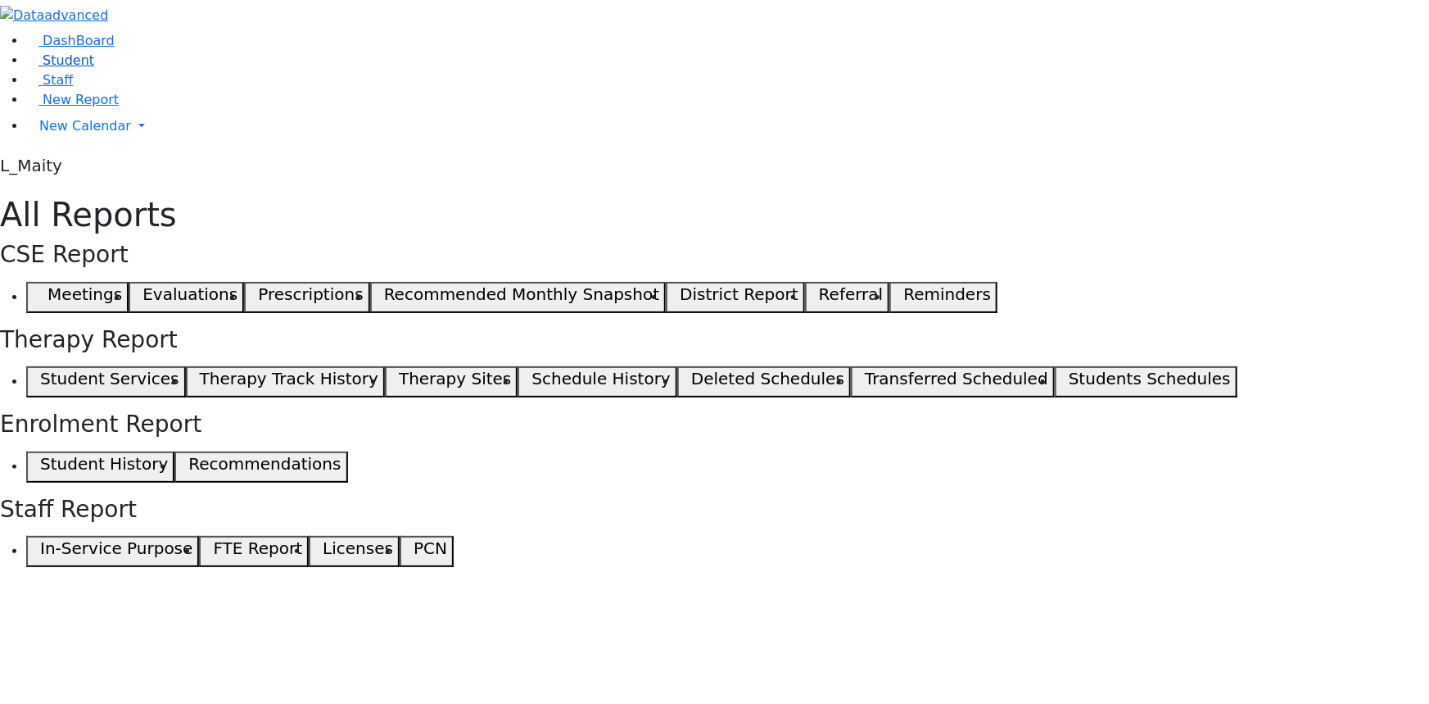
click at [66, 68] on span "Student" at bounding box center [69, 60] width 52 height 16
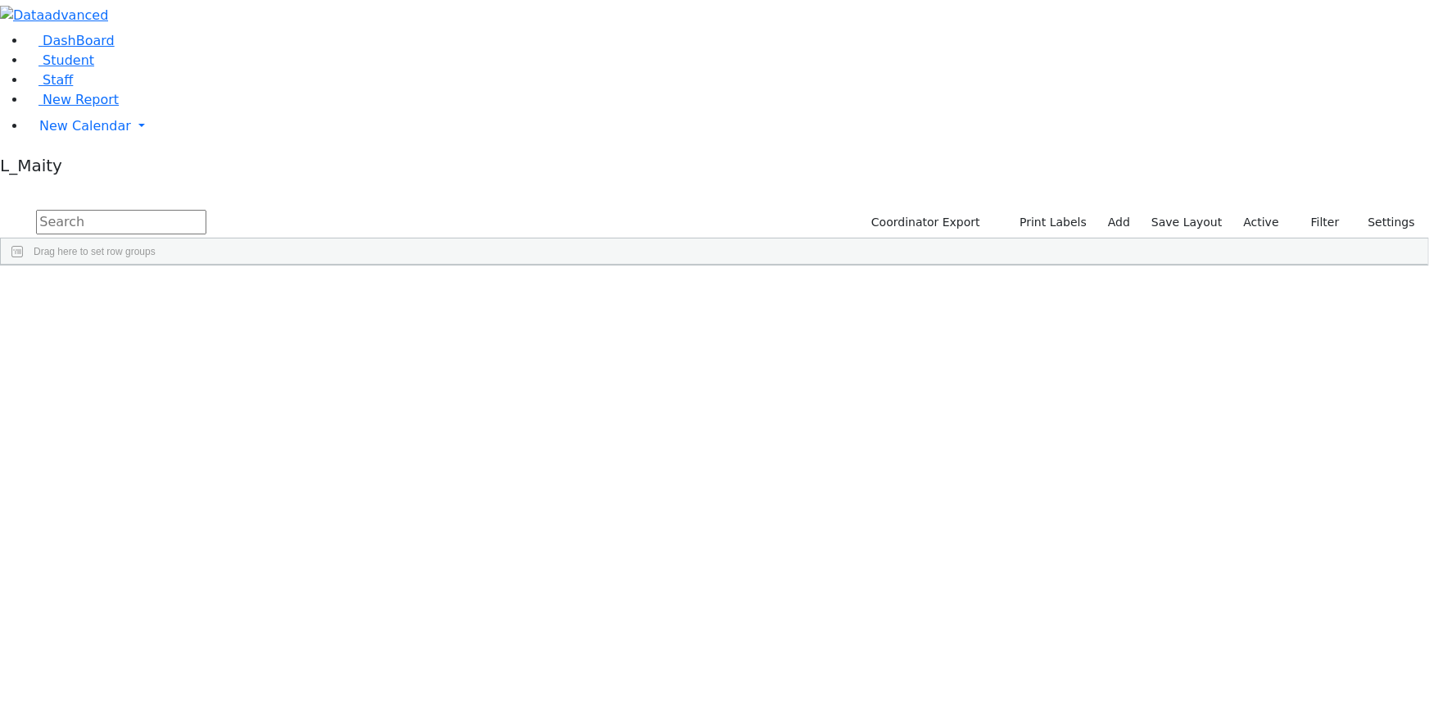
click at [206, 210] on input "text" at bounding box center [121, 222] width 170 height 25
type input "wald"
click at [369, 313] on div "02/15/2008" at bounding box center [322, 324] width 93 height 22
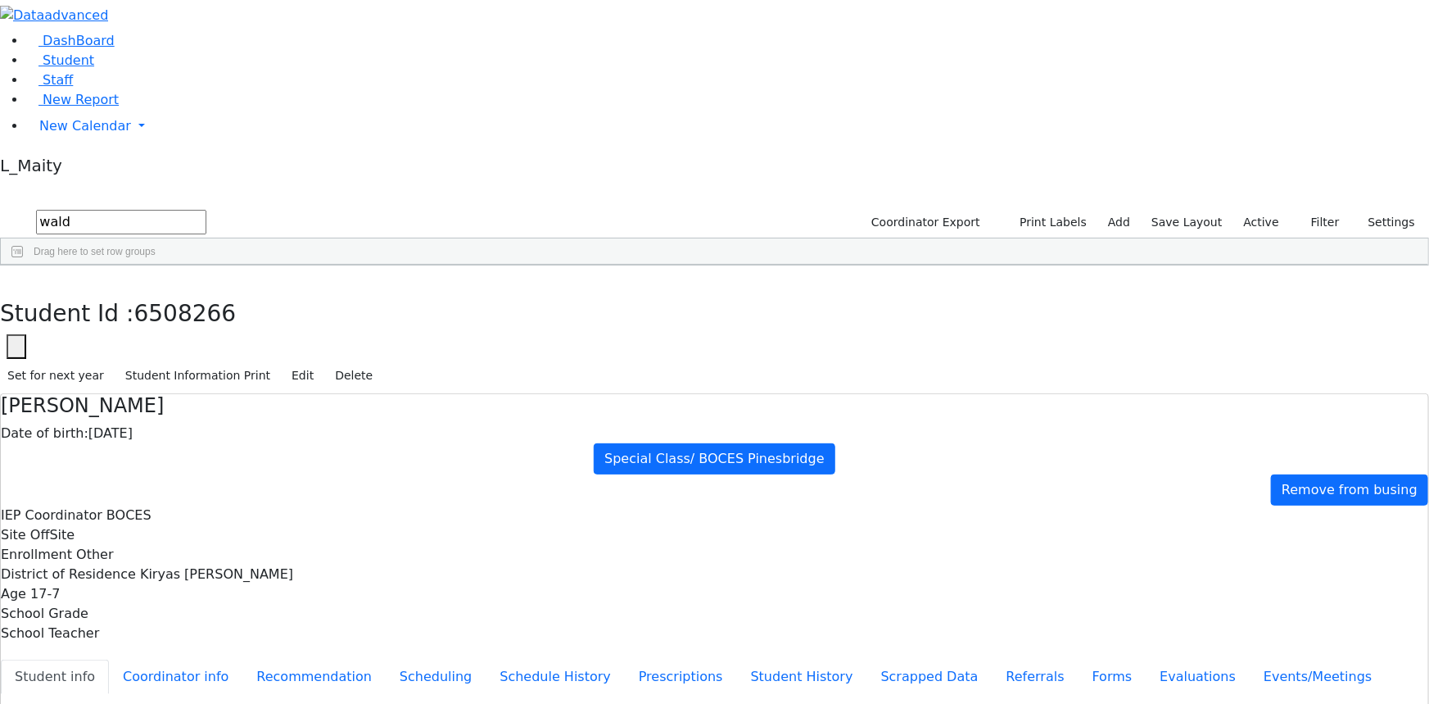
scroll to position [107, 0]
